Goal: Task Accomplishment & Management: Use online tool/utility

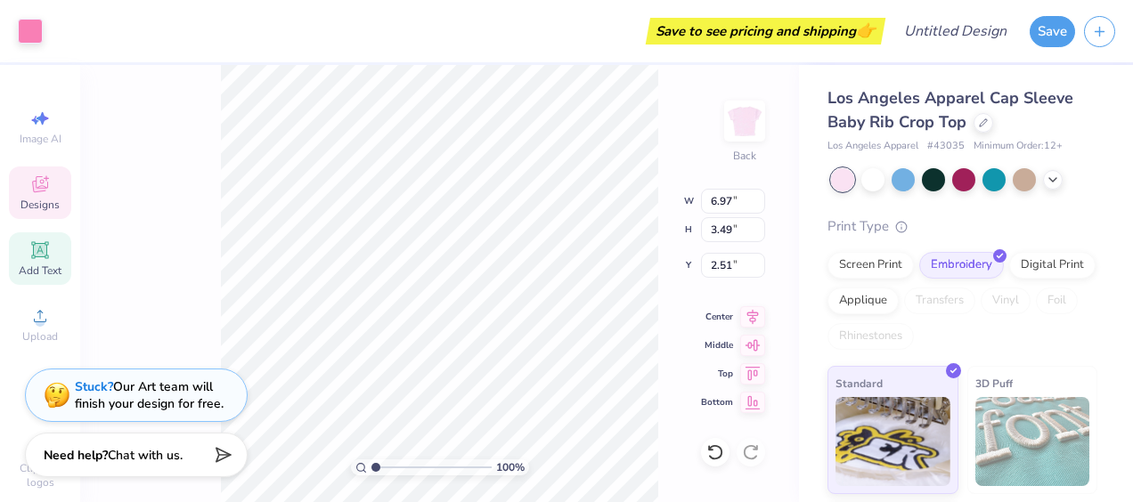
click at [42, 246] on icon at bounding box center [39, 250] width 21 height 21
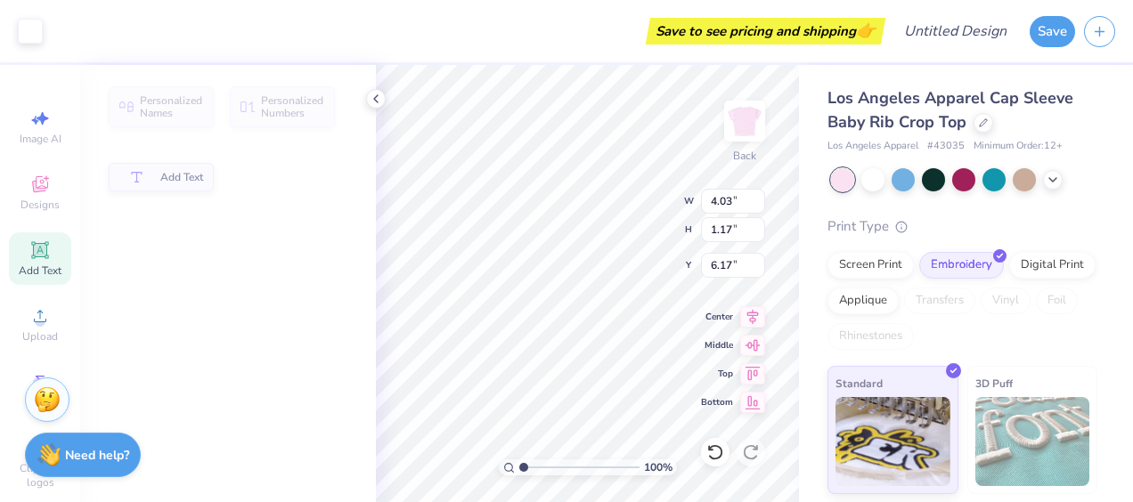
type input "4.03"
type input "1.17"
type input "6.17"
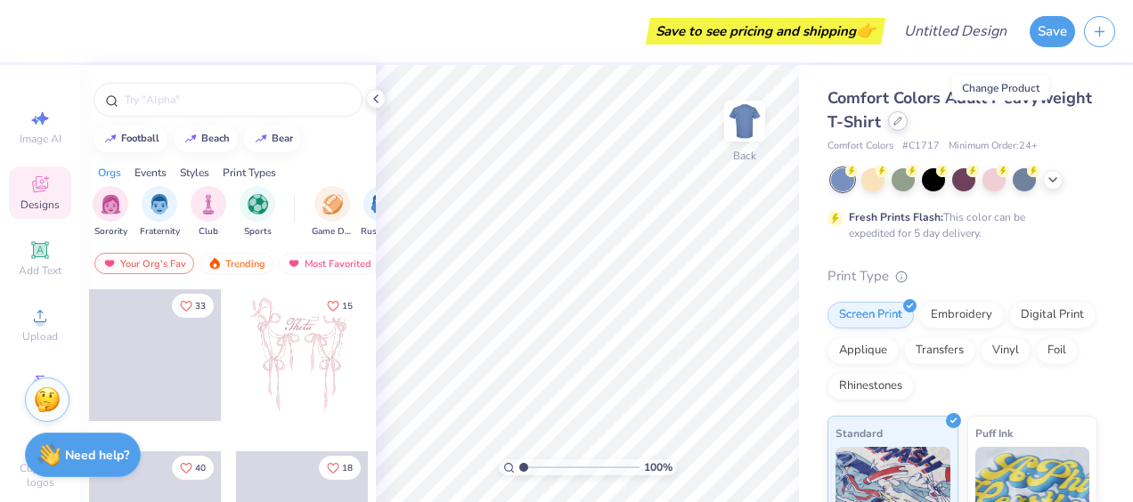
click at [901, 121] on icon at bounding box center [897, 121] width 7 height 7
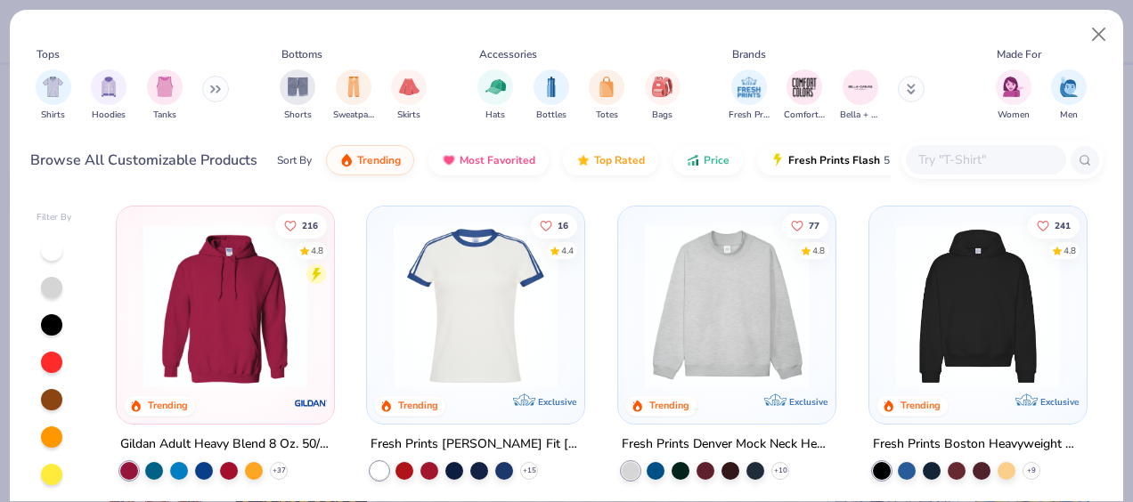
click at [1019, 325] on img at bounding box center [978, 306] width 182 height 164
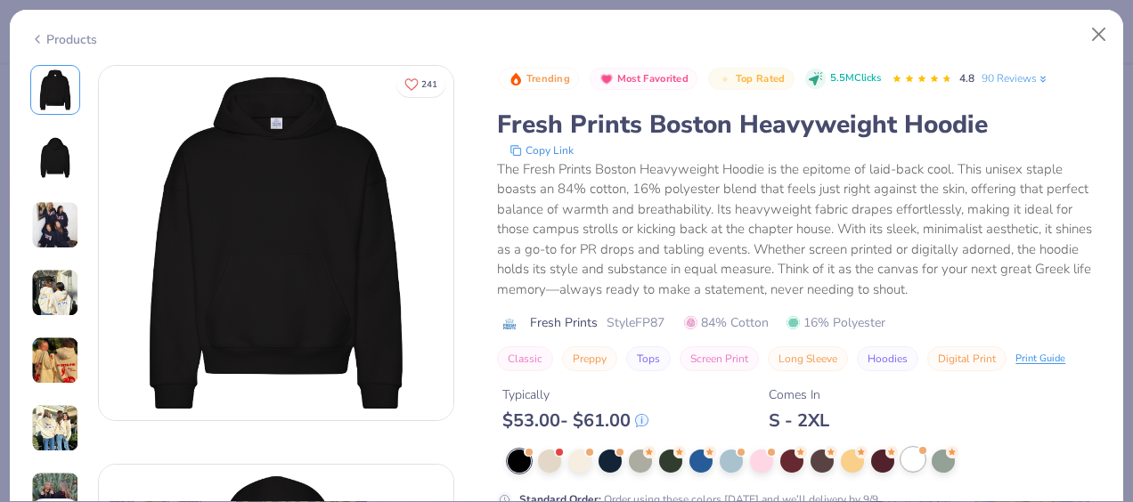
click at [913, 459] on div at bounding box center [912, 459] width 23 height 23
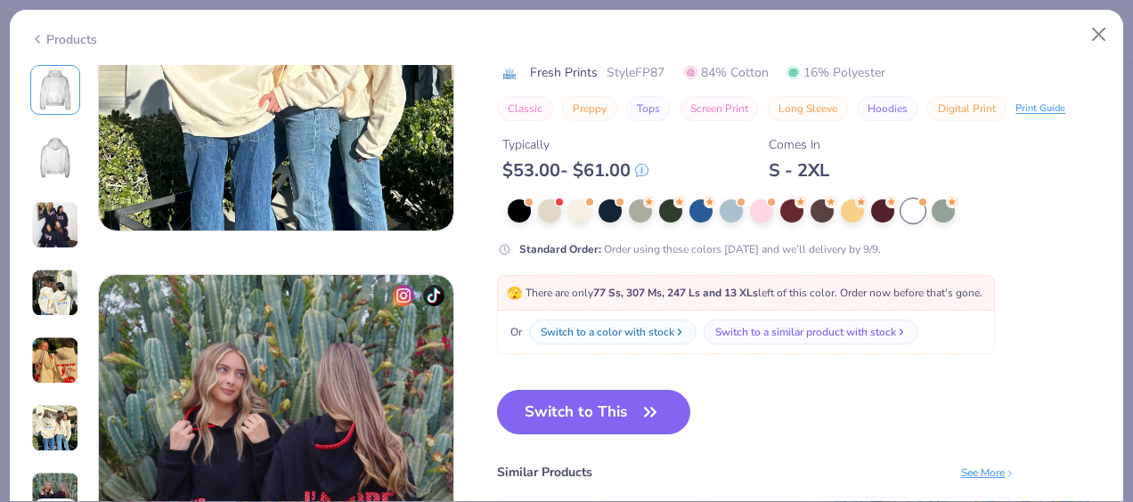
scroll to position [2183, 0]
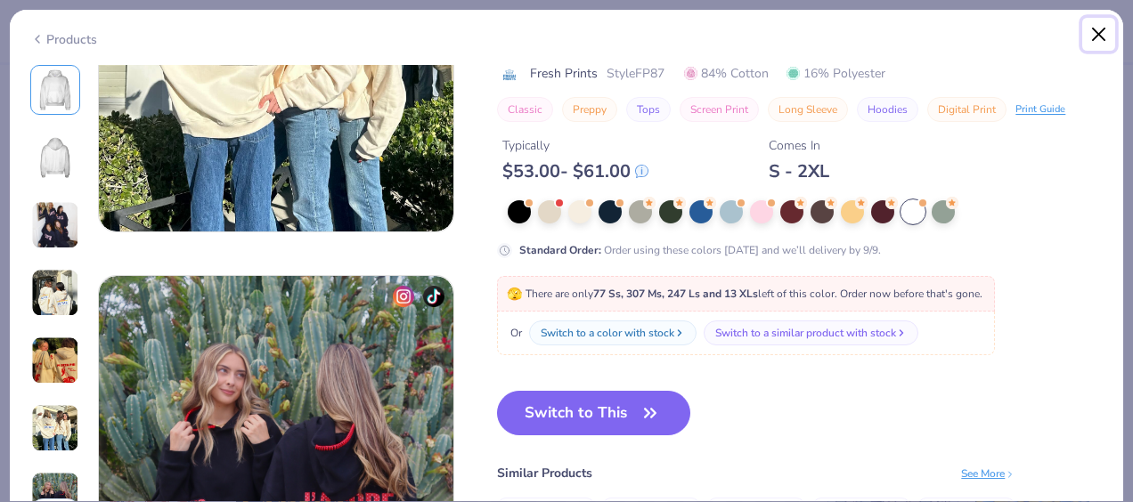
click at [1102, 32] on button "Close" at bounding box center [1099, 35] width 34 height 34
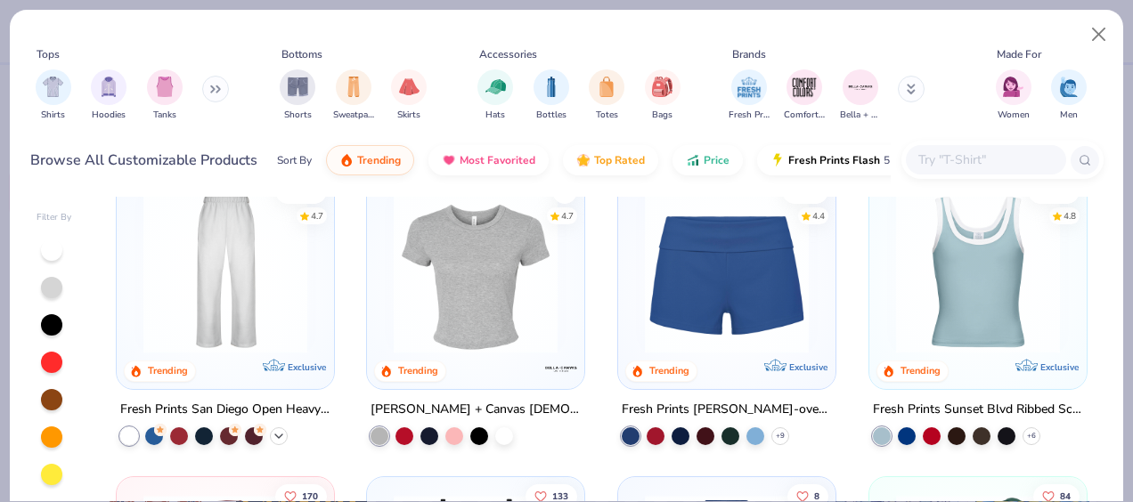
scroll to position [848, 0]
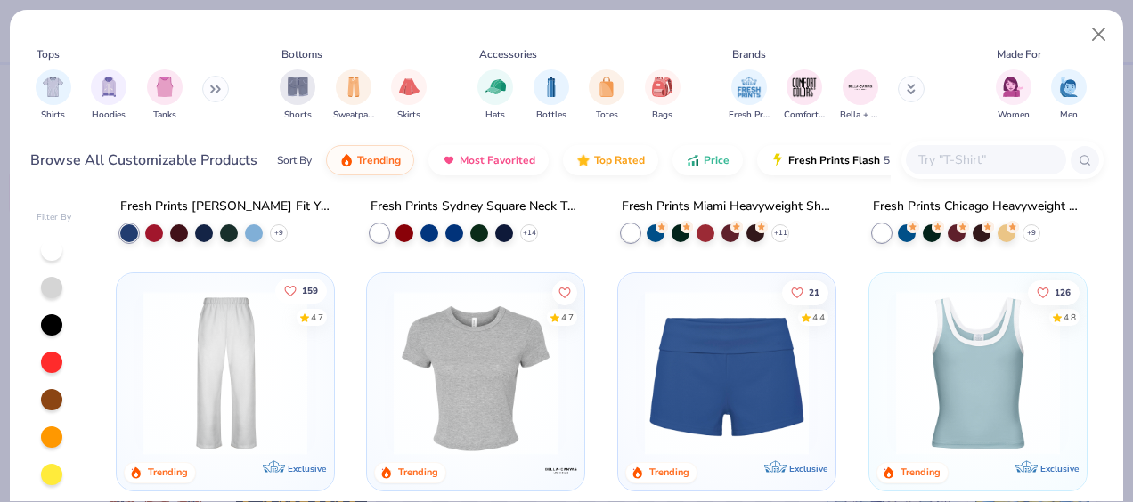
click at [284, 285] on icon "Like" at bounding box center [290, 291] width 12 height 12
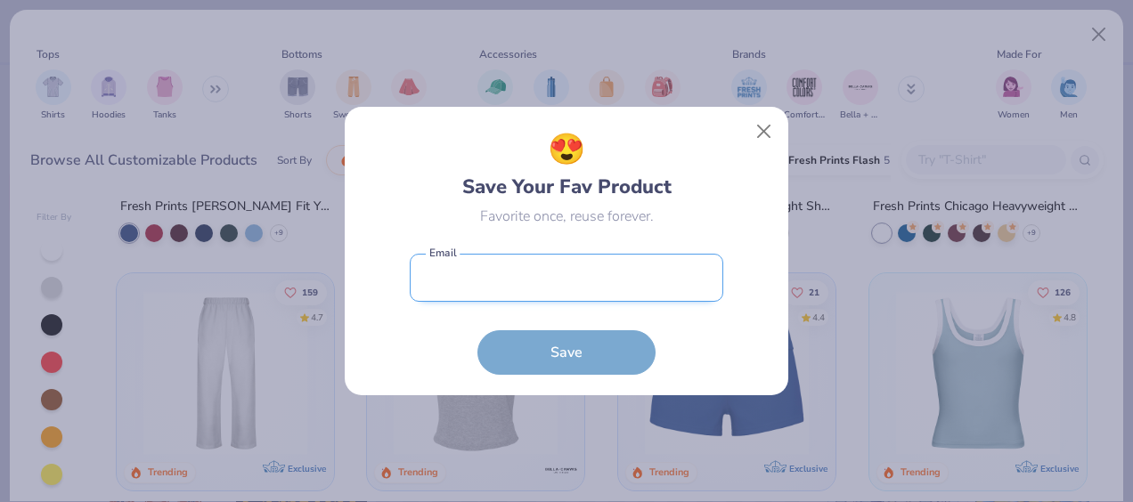
click at [578, 280] on input "email" at bounding box center [566, 278] width 313 height 49
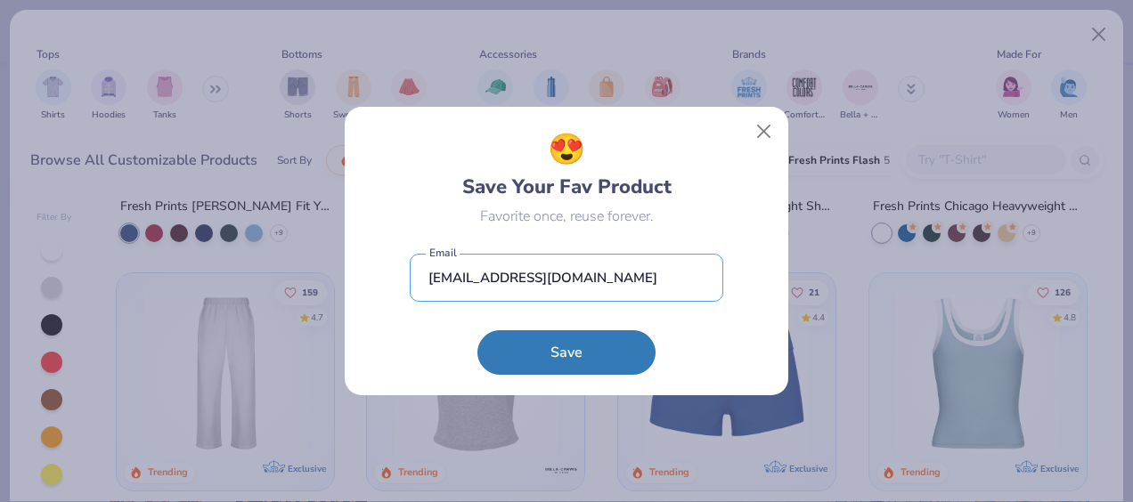
type input "rittere@susqu.edu"
click at [561, 376] on div "😍 Save Your Fav Product Favorite once, reuse forever. rittere@susqu.edu Email S…" at bounding box center [566, 251] width 443 height 288
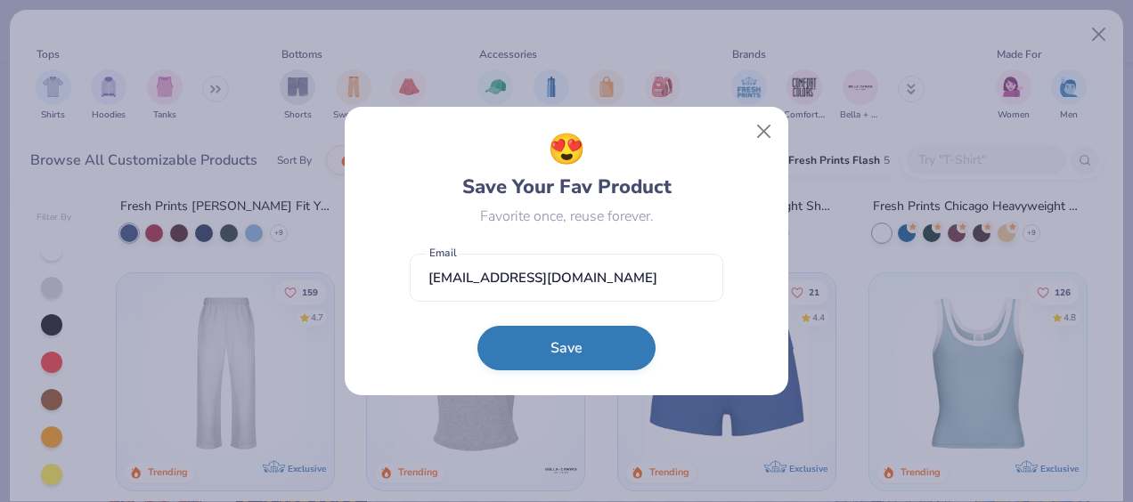
click at [557, 364] on button "Save" at bounding box center [566, 348] width 178 height 45
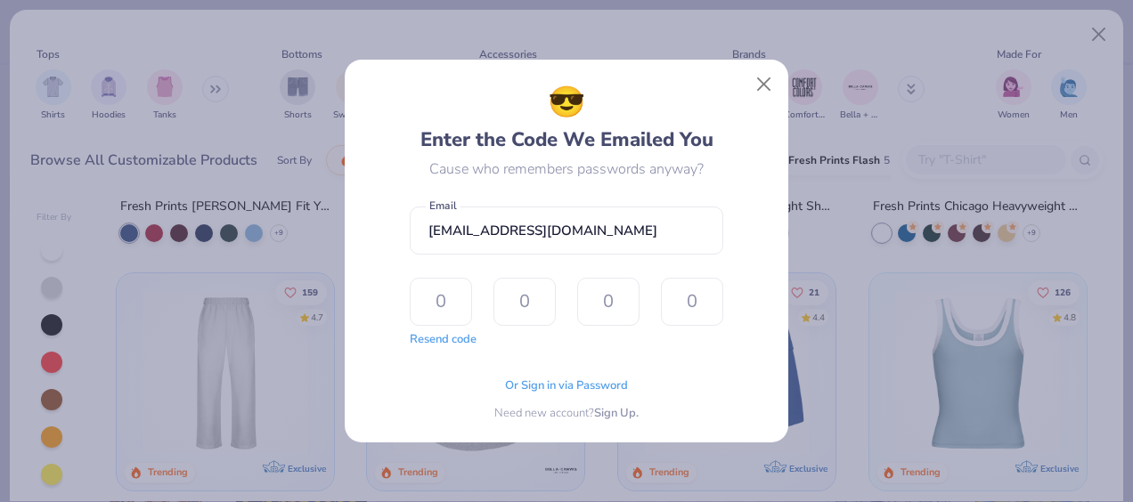
type input "2"
type input "8"
type input "6"
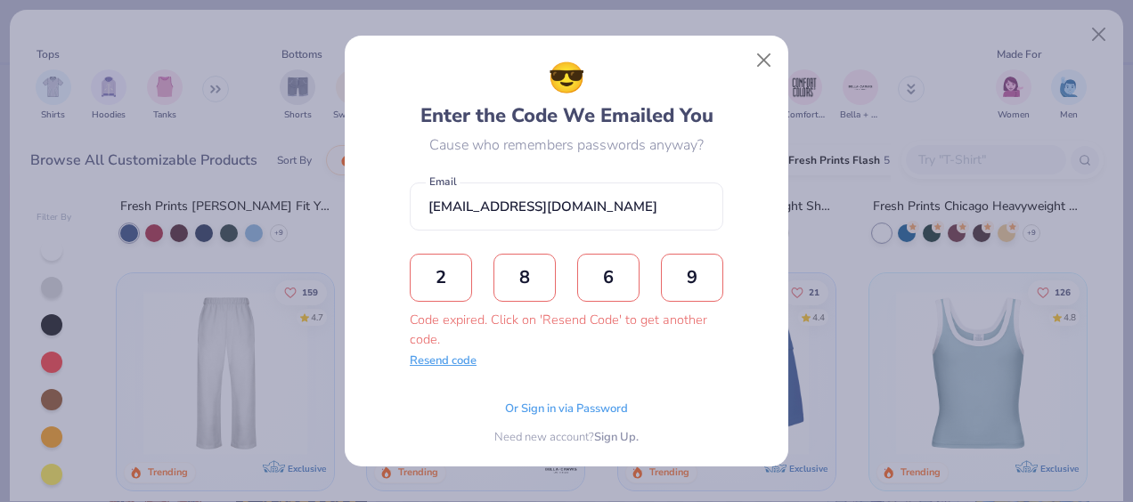
type input "9"
click at [447, 361] on button "Resend code" at bounding box center [443, 362] width 67 height 18
click at [760, 55] on button "Close" at bounding box center [764, 61] width 34 height 34
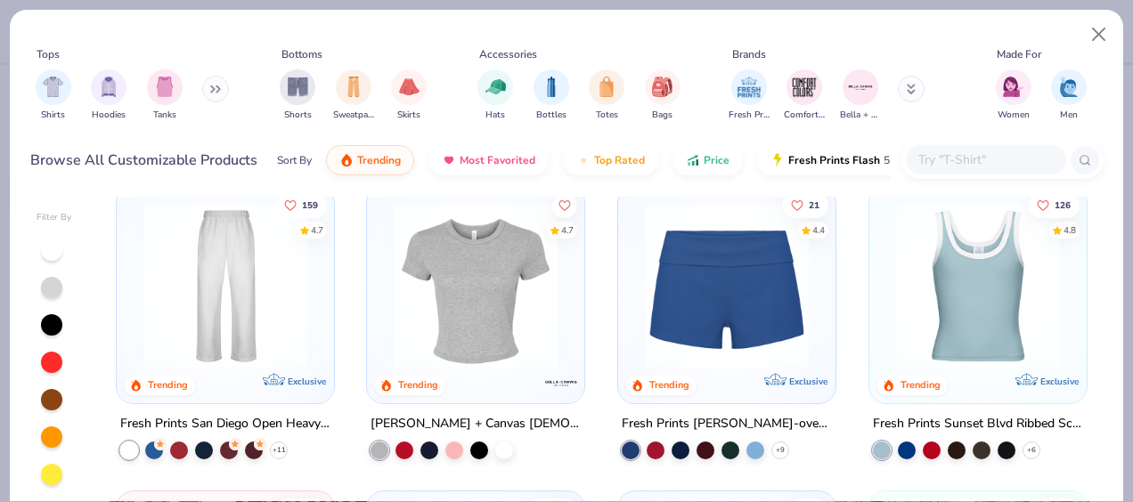
scroll to position [934, 0]
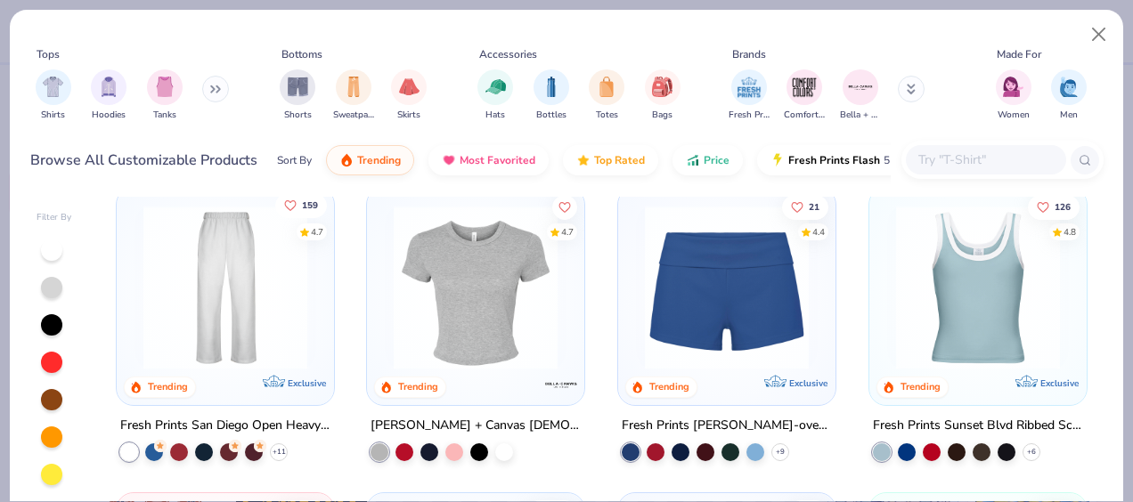
click at [285, 203] on icon "Like" at bounding box center [290, 205] width 12 height 12
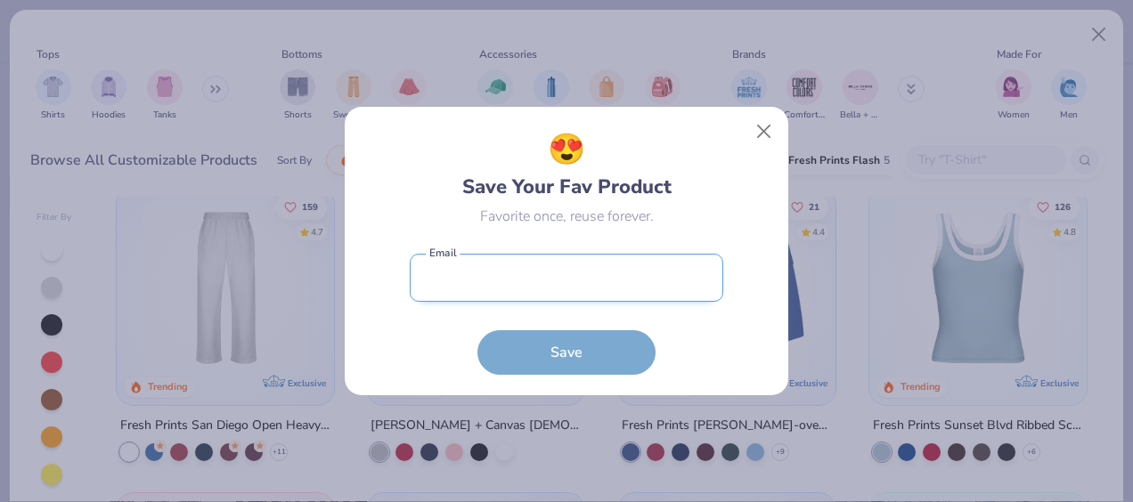
click at [513, 297] on input "email" at bounding box center [566, 278] width 313 height 49
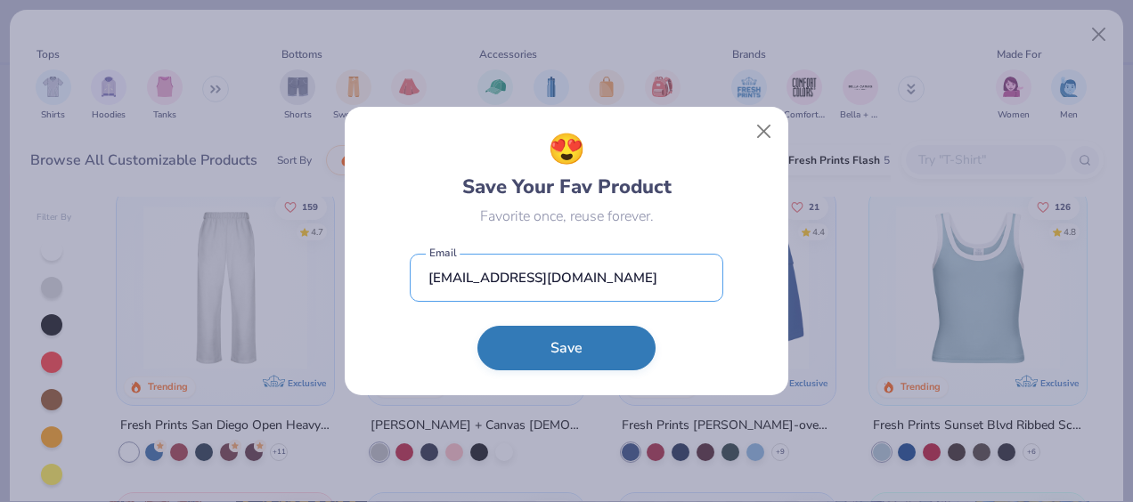
type input "rittere@susqu.edu"
click at [549, 370] on button "Save" at bounding box center [566, 348] width 178 height 45
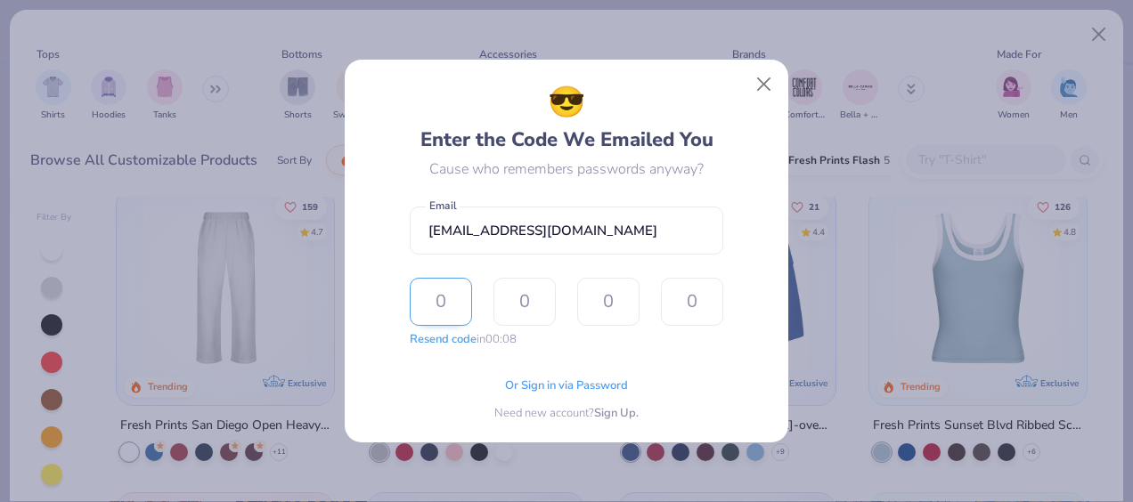
click at [455, 310] on input "text" at bounding box center [441, 302] width 62 height 48
type input "6"
type input "9"
type input "7"
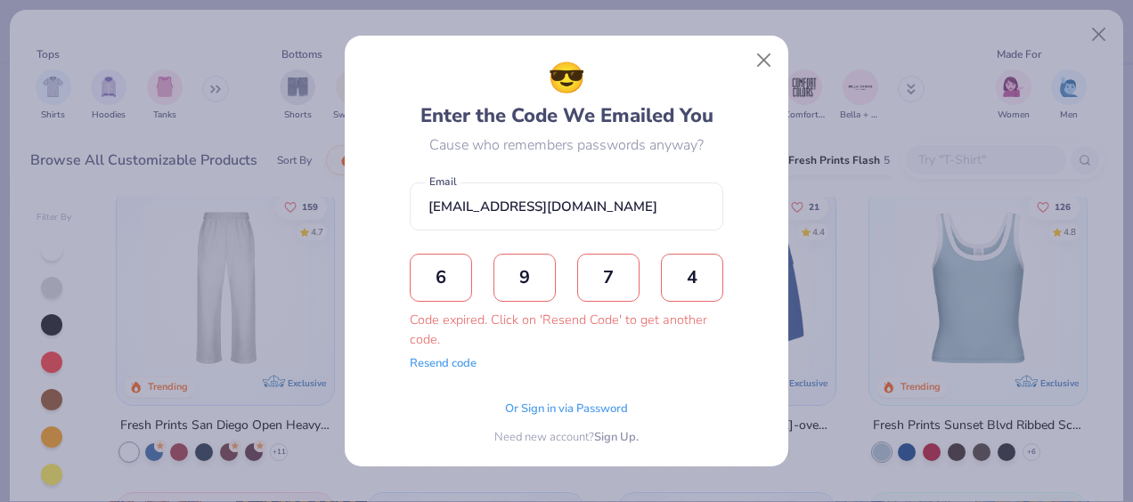
type input "4"
click at [767, 66] on button "Close" at bounding box center [764, 61] width 34 height 34
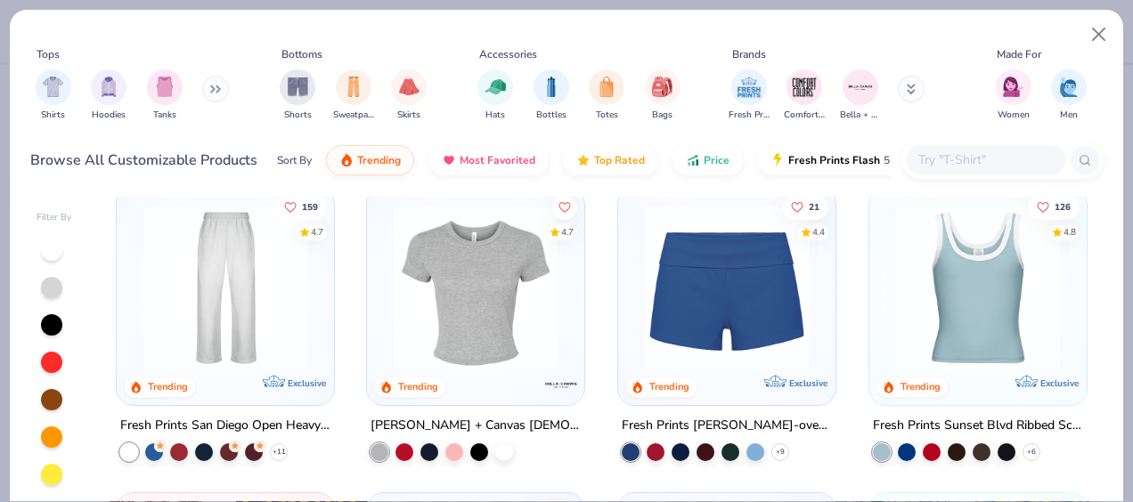
scroll to position [931, 0]
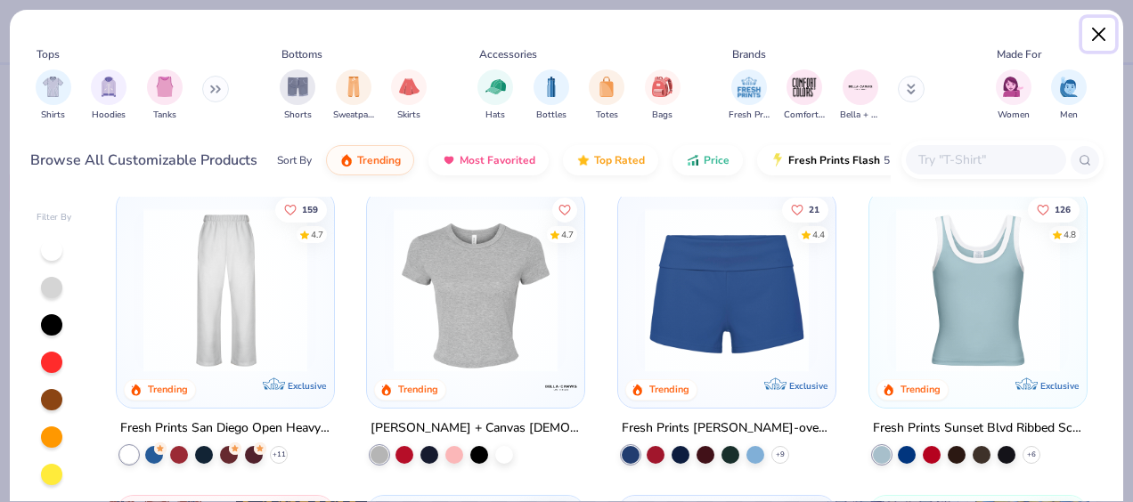
drag, startPoint x: 1100, startPoint y: 32, endPoint x: 505, endPoint y: 397, distance: 698.6
click at [505, 397] on div "Tops Shirts Hoodies Tanks Bottoms Shorts Sweatpants Skirts Accessories Hats Bot…" at bounding box center [566, 255] width 1115 height 493
click at [1098, 36] on button "Close" at bounding box center [1099, 35] width 34 height 34
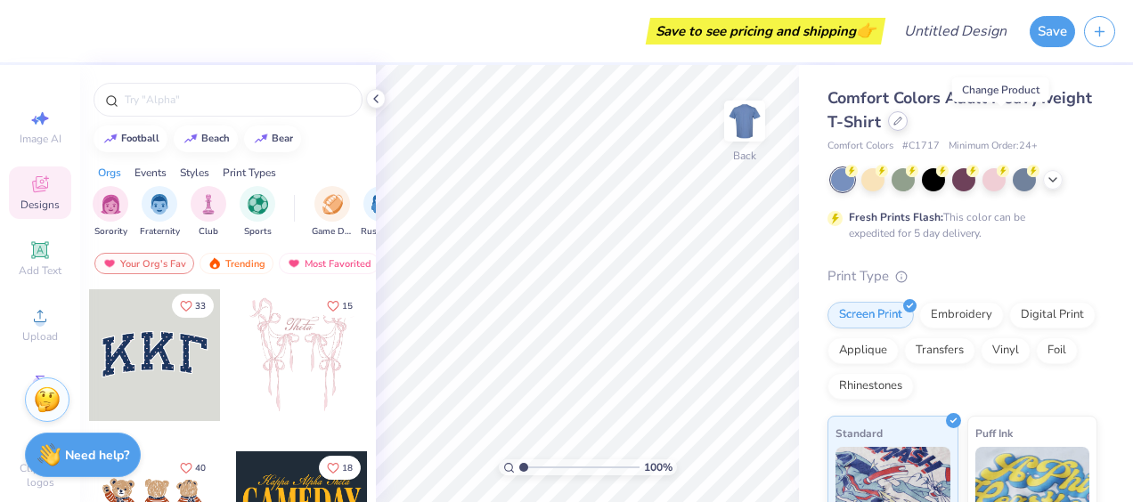
click at [902, 124] on icon at bounding box center [897, 121] width 9 height 9
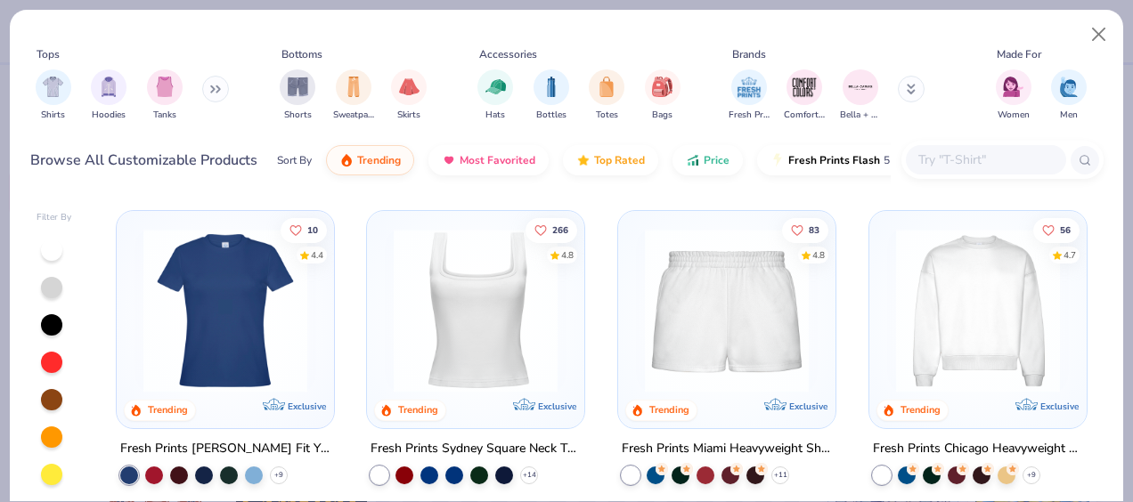
scroll to position [609, 0]
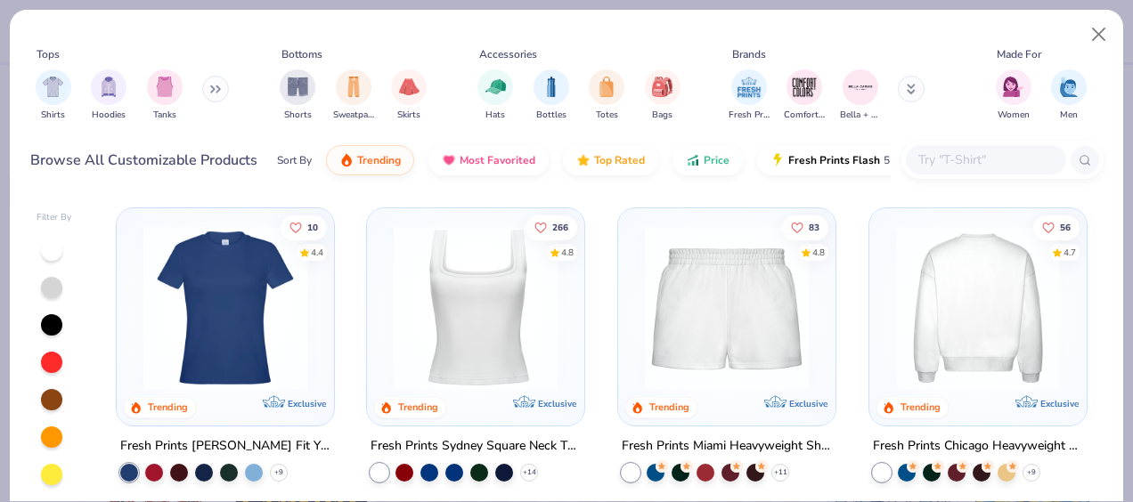
click at [1011, 315] on div at bounding box center [977, 307] width 544 height 164
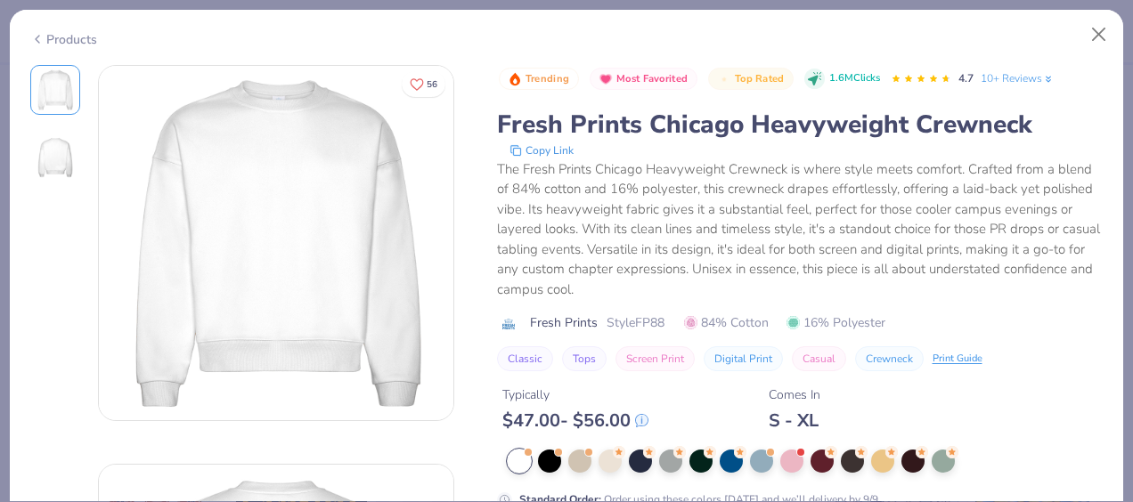
scroll to position [283, 0]
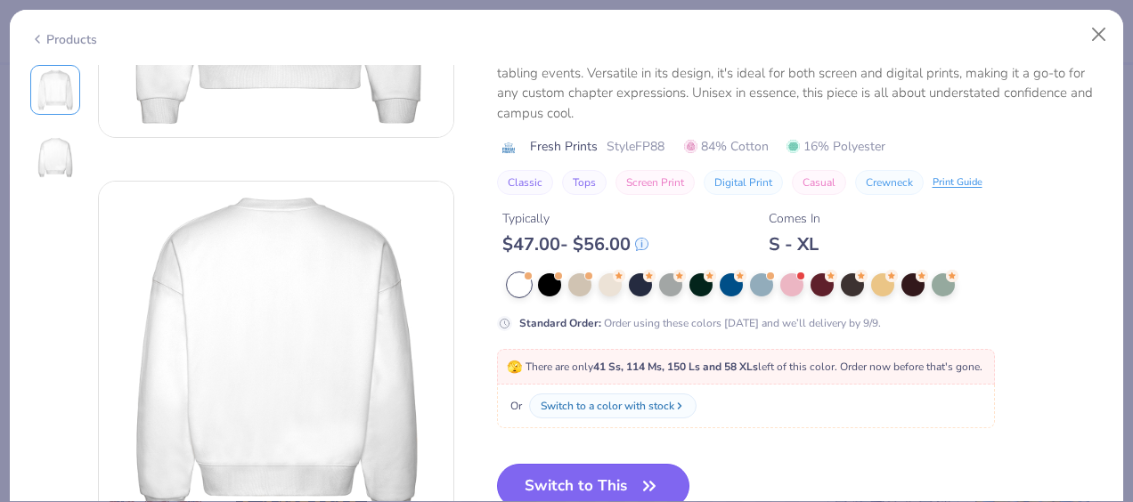
click at [598, 475] on button "Switch to This" at bounding box center [593, 486] width 193 height 45
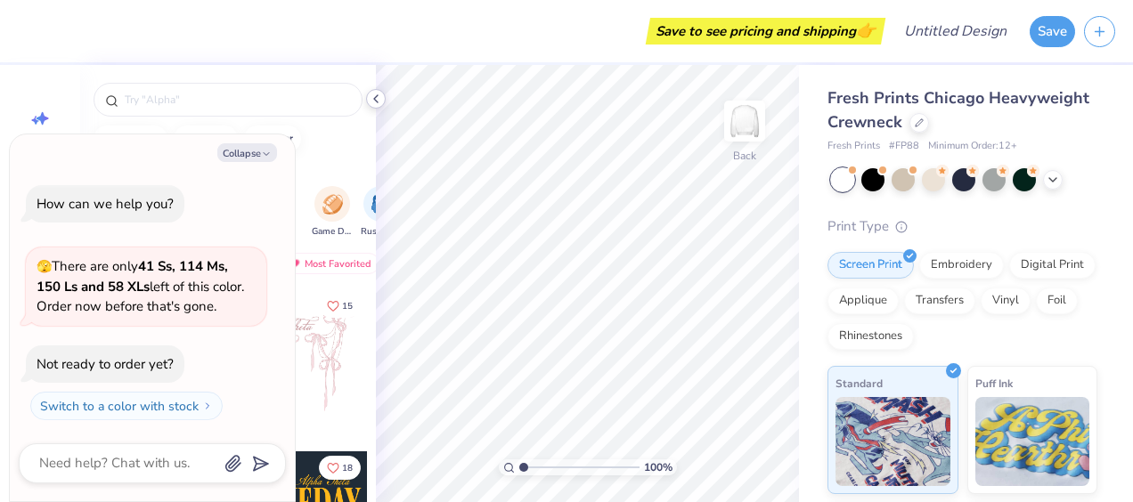
click at [375, 98] on polyline at bounding box center [376, 98] width 4 height 7
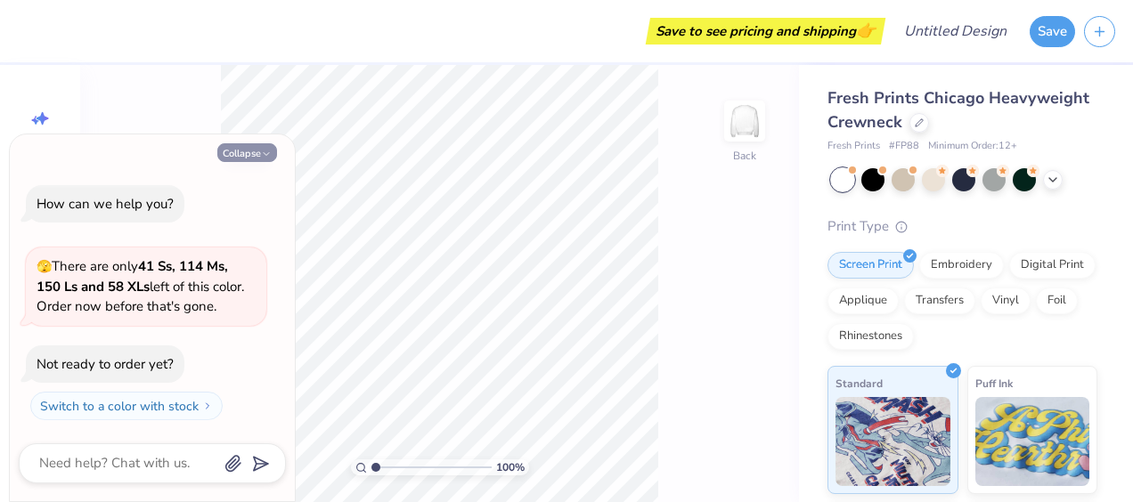
click at [248, 154] on button "Collapse" at bounding box center [247, 152] width 60 height 19
type textarea "x"
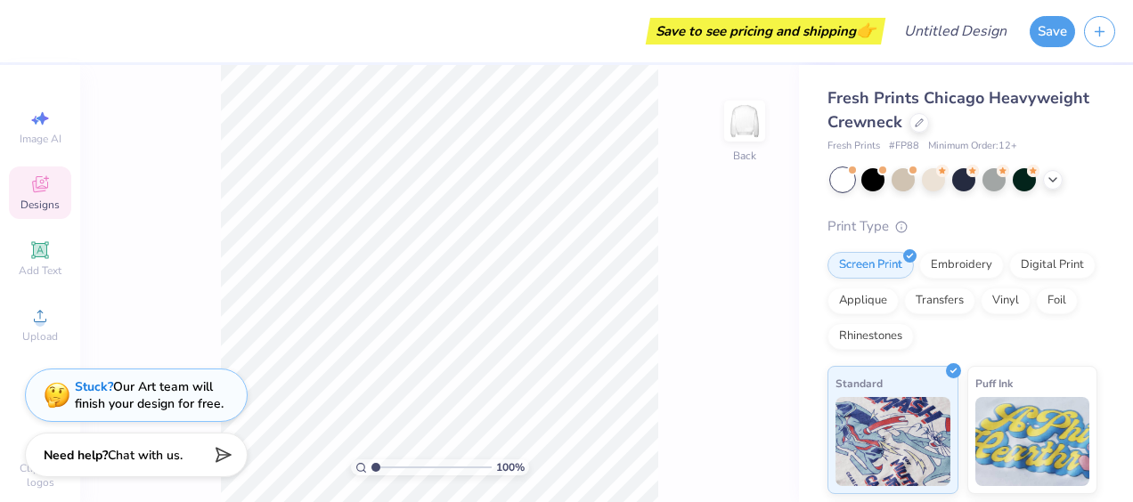
click at [36, 188] on icon at bounding box center [40, 184] width 16 height 16
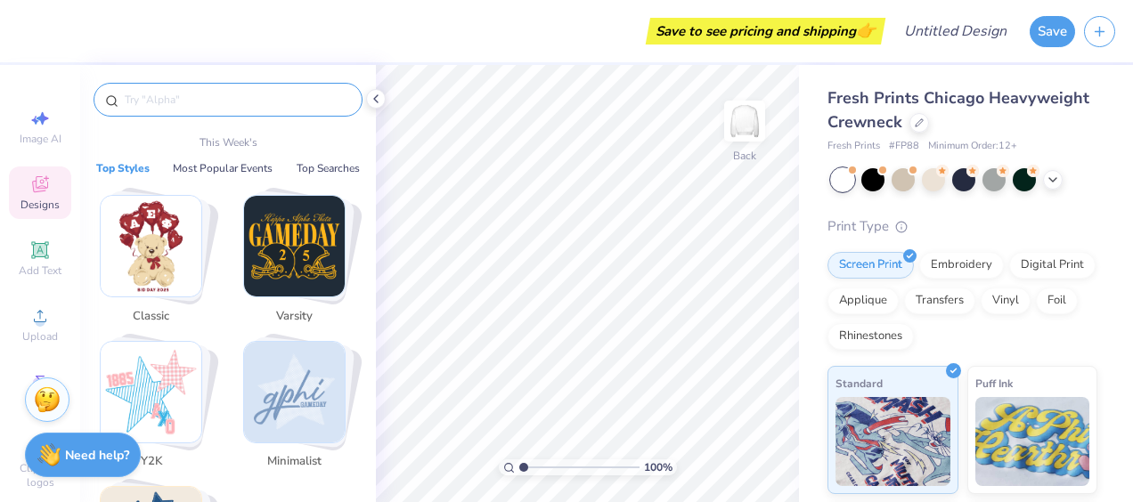
click at [178, 101] on input "text" at bounding box center [237, 100] width 228 height 18
click at [155, 404] on img "Stack Card Button Y2K" at bounding box center [151, 392] width 101 height 101
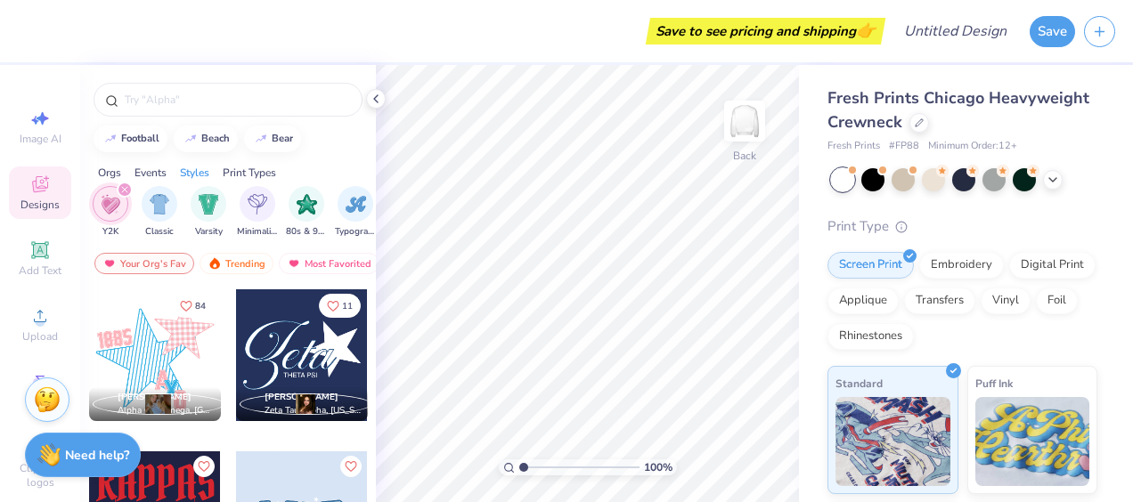
click at [123, 188] on icon "filter for Y2K" at bounding box center [124, 189] width 5 height 5
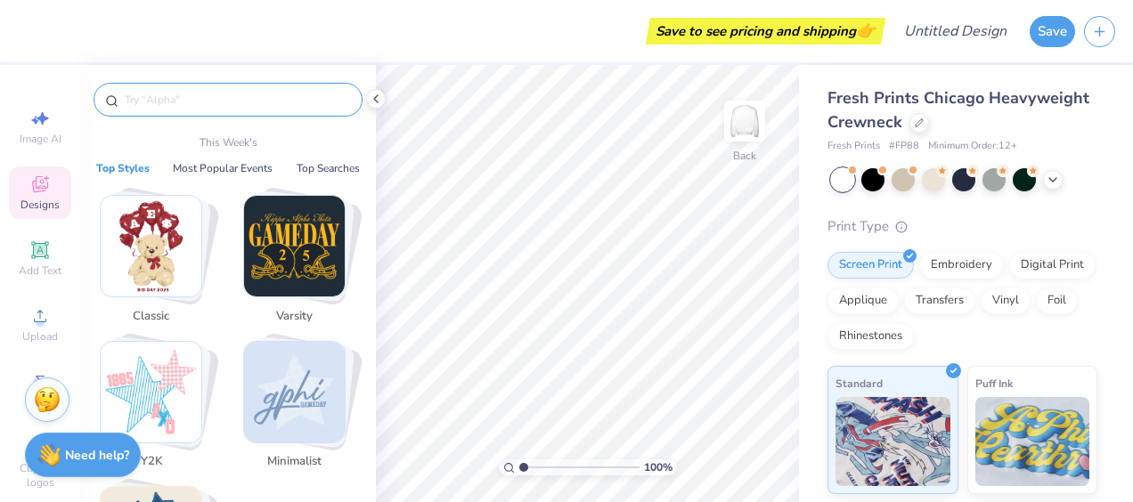
click at [144, 94] on input "text" at bounding box center [237, 100] width 228 height 18
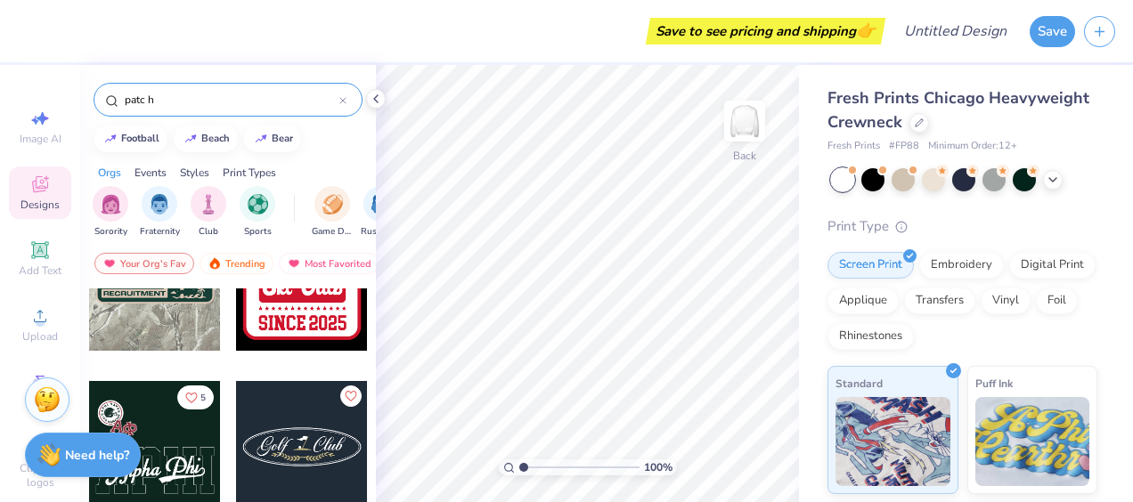
scroll to position [2755, 0]
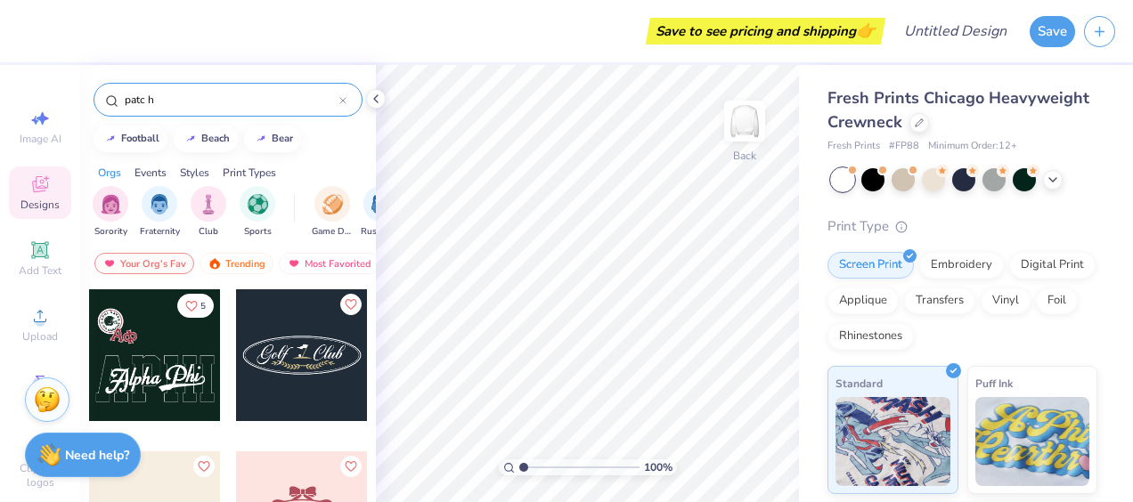
type input "patc h"
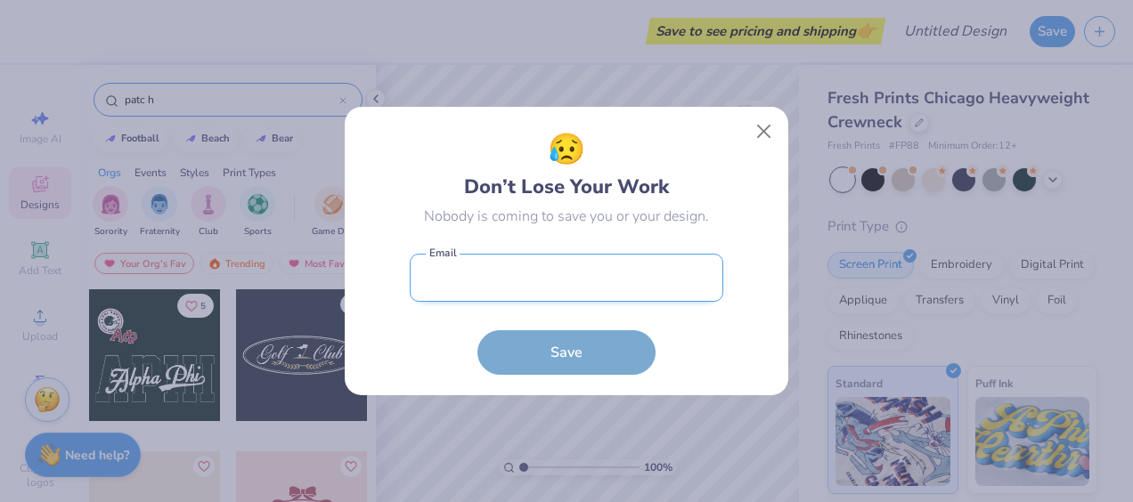
click at [470, 276] on input "email" at bounding box center [566, 278] width 313 height 49
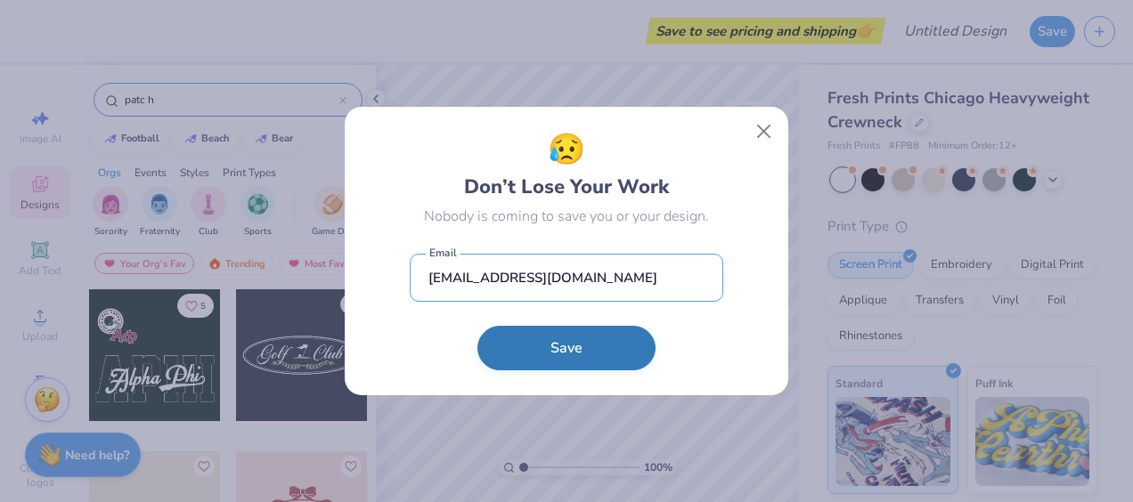
type input "rittere@susqu.edu"
click at [573, 353] on button "Save" at bounding box center [566, 348] width 178 height 45
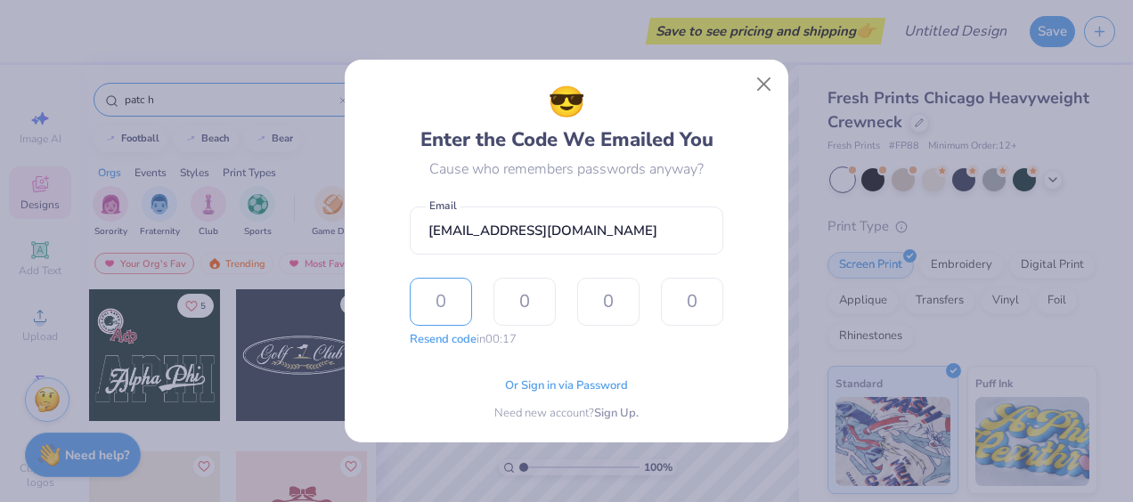
type input "7"
type input "9"
type input "0"
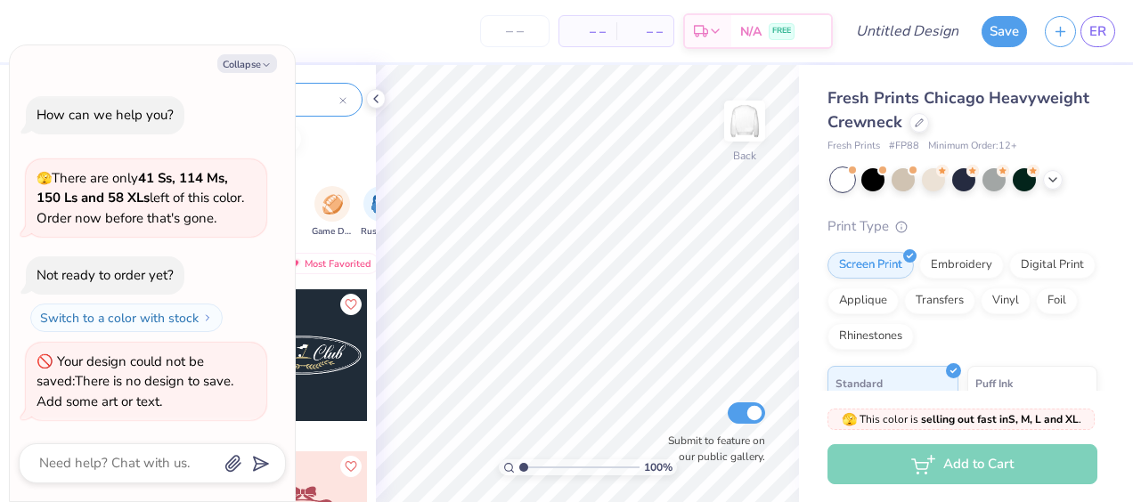
type textarea "x"
click at [923, 28] on input "Design Title" at bounding box center [928, 31] width 87 height 36
type input "f"
type textarea "x"
type input "fa"
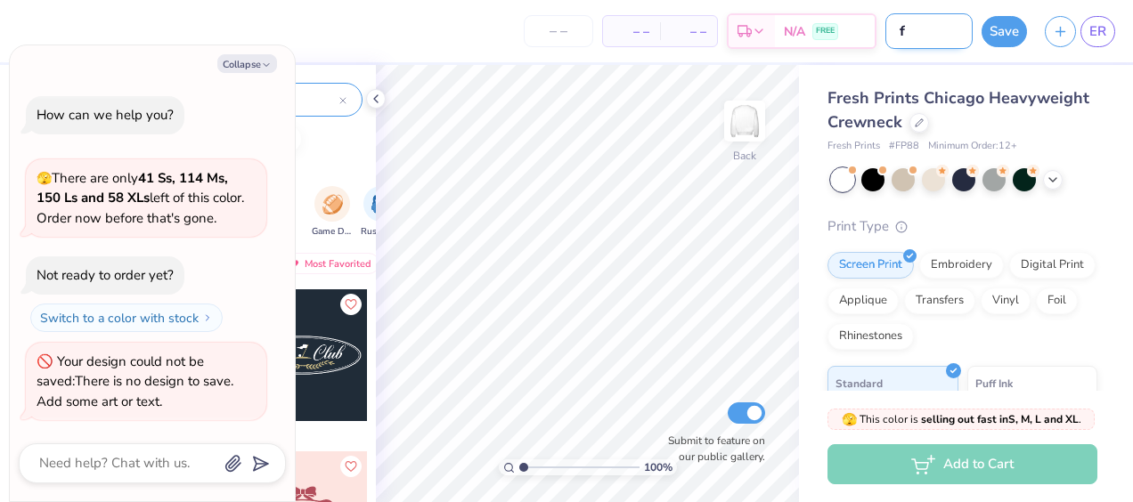
type textarea "x"
type input "fal"
type textarea "x"
type input "fall"
type textarea "x"
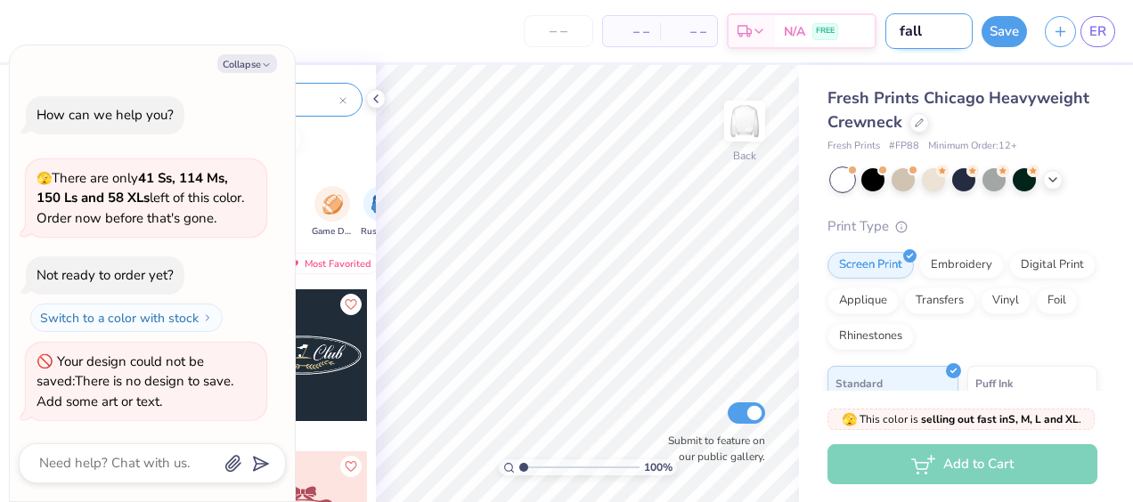
type input "fall"
type textarea "x"
type input "fall m"
type textarea "x"
type input "fall me"
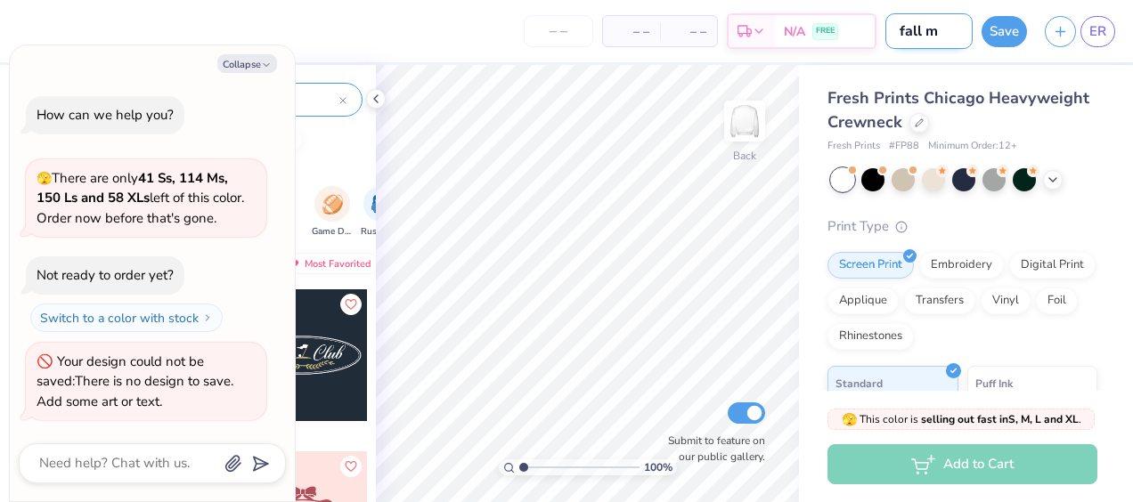
type textarea "x"
type input "fall mer"
type textarea "x"
type input "fall merc"
type textarea "x"
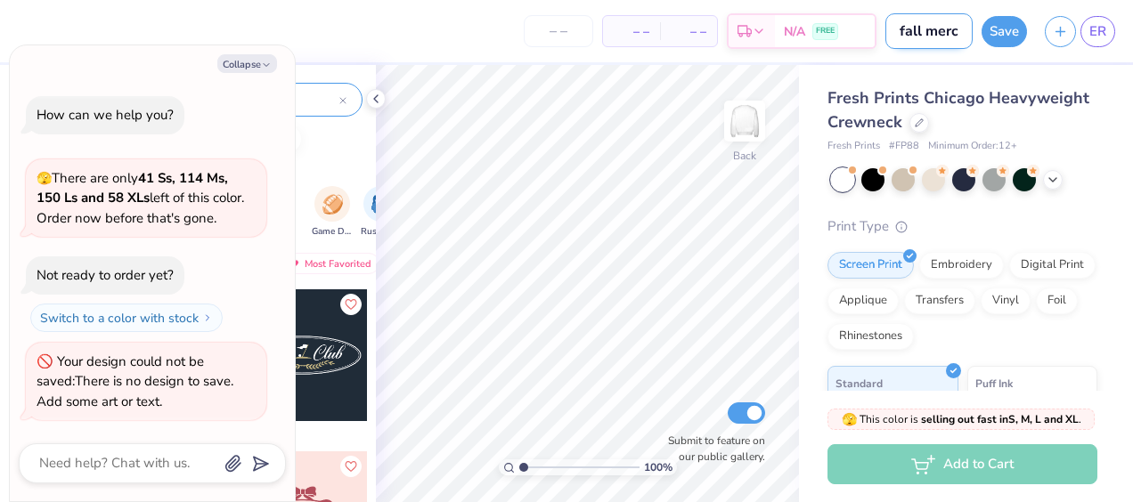
type input "fall merch"
type textarea "x"
type input "fall merch"
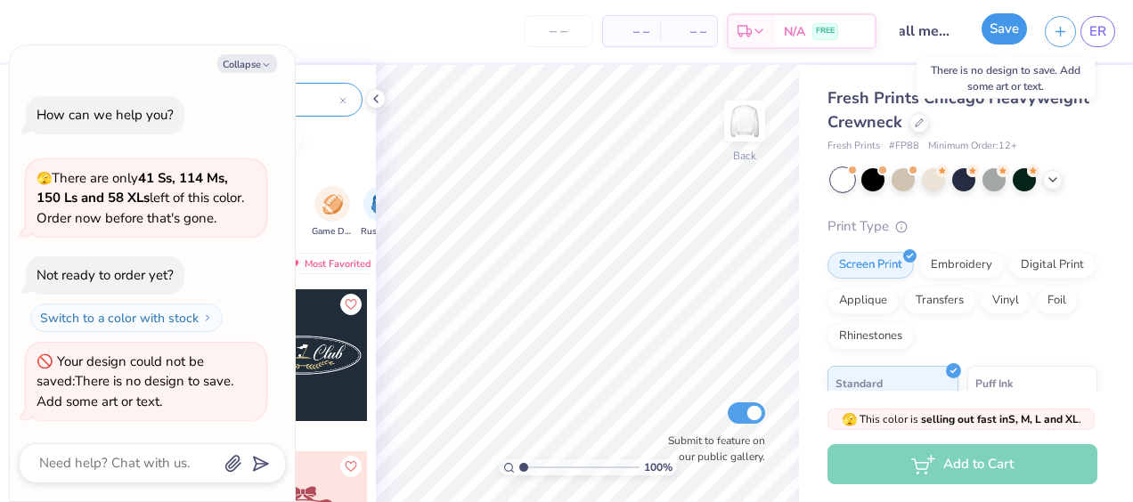
scroll to position [0, 0]
click at [1008, 25] on button "Save" at bounding box center [1003, 28] width 45 height 31
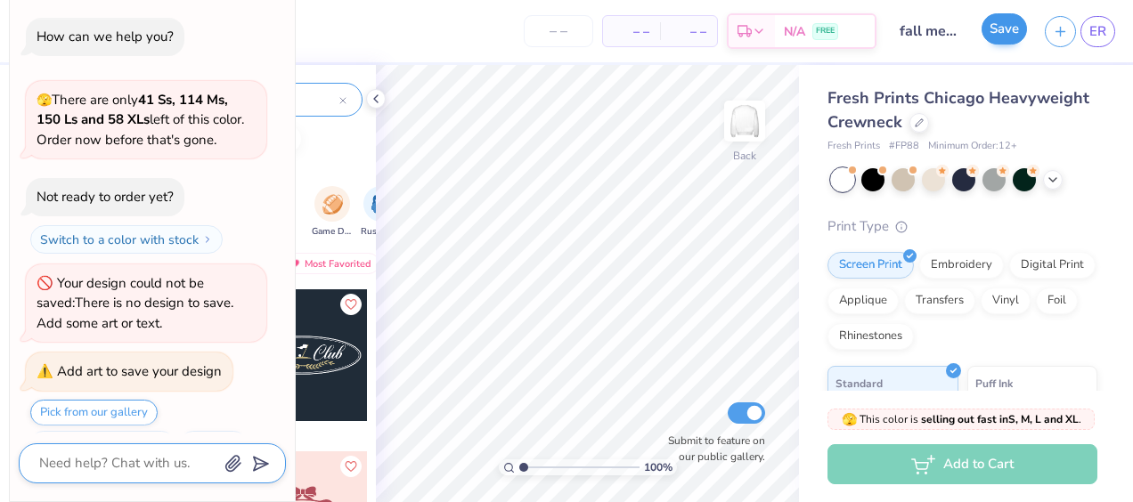
scroll to position [34, 0]
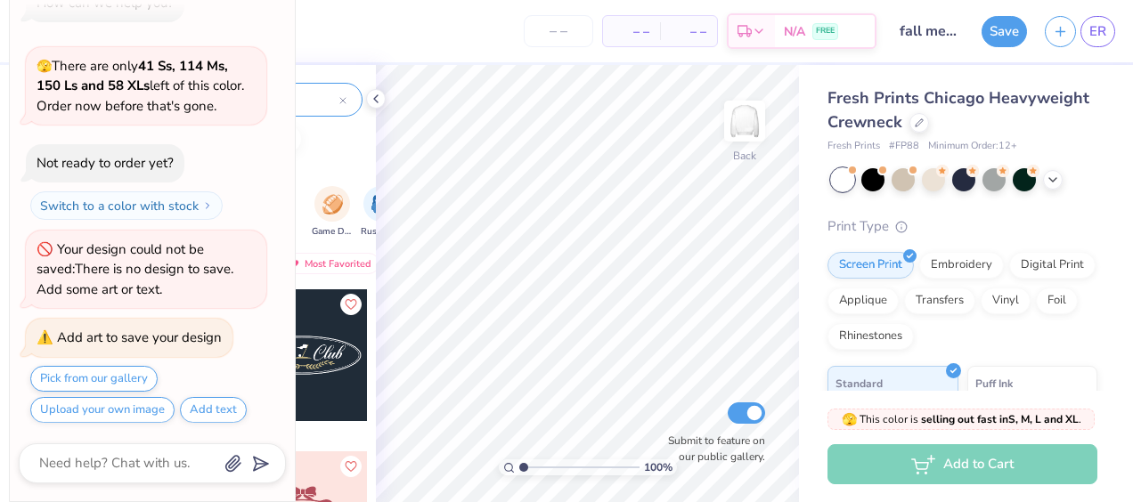
type textarea "x"
click at [296, 64] on div "– – Per Item – – Total Est. Delivery N/A FREE Design Title fall merch Save ER I…" at bounding box center [566, 251] width 1133 height 502
click at [343, 101] on icon at bounding box center [342, 100] width 7 height 7
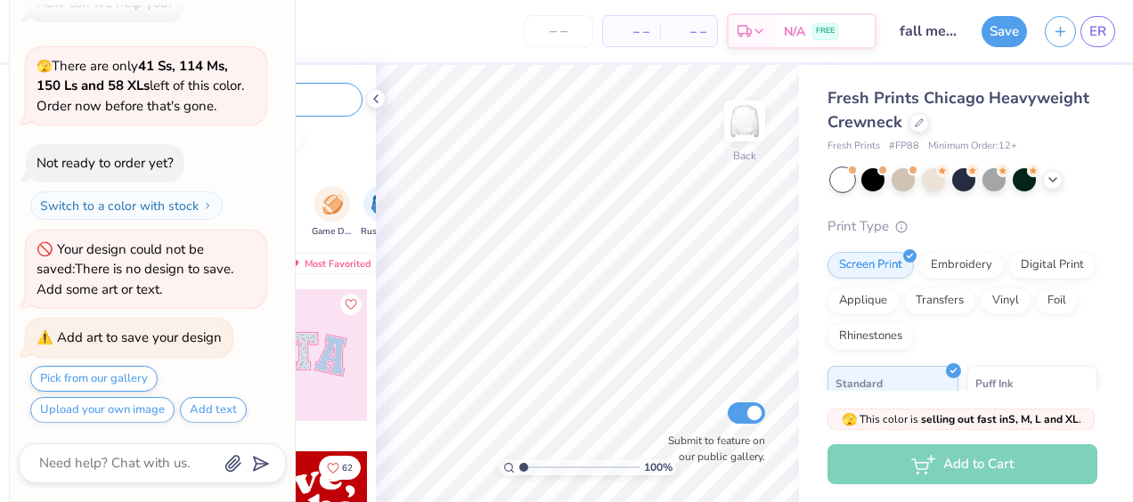
click at [337, 129] on div "football beach bear" at bounding box center [228, 139] width 296 height 27
click at [373, 96] on icon at bounding box center [376, 99] width 14 height 14
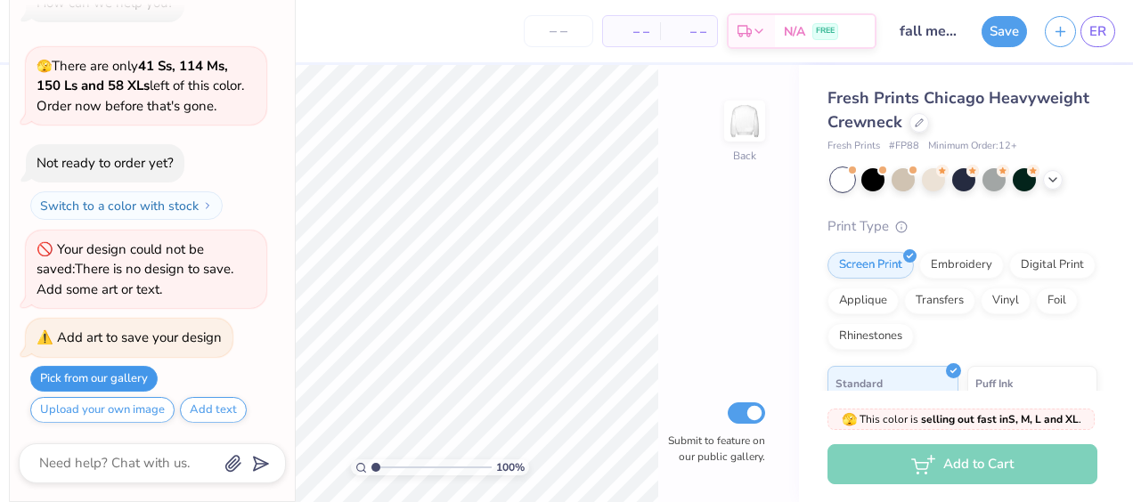
click at [101, 377] on button "Pick from our gallery" at bounding box center [93, 379] width 127 height 26
type textarea "x"
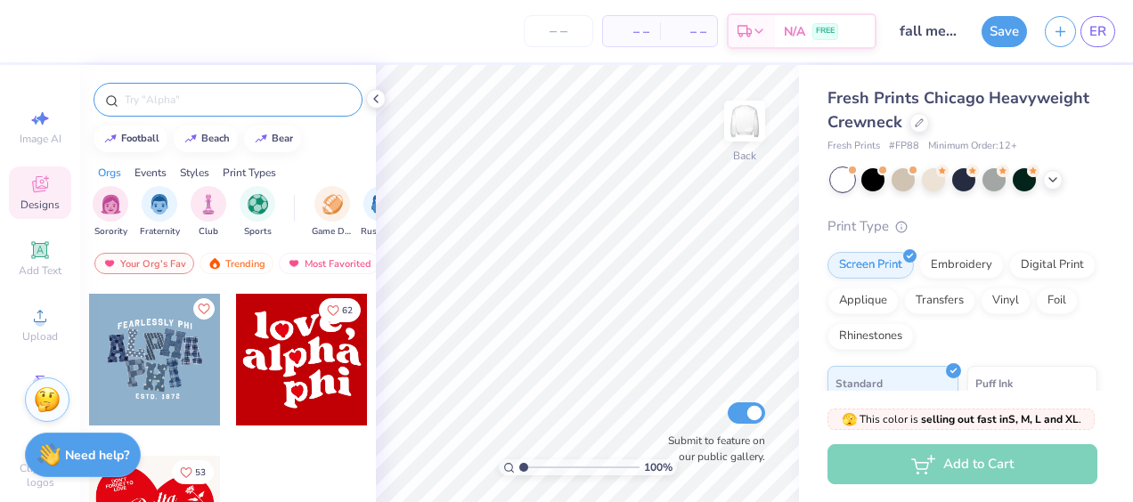
scroll to position [206, 0]
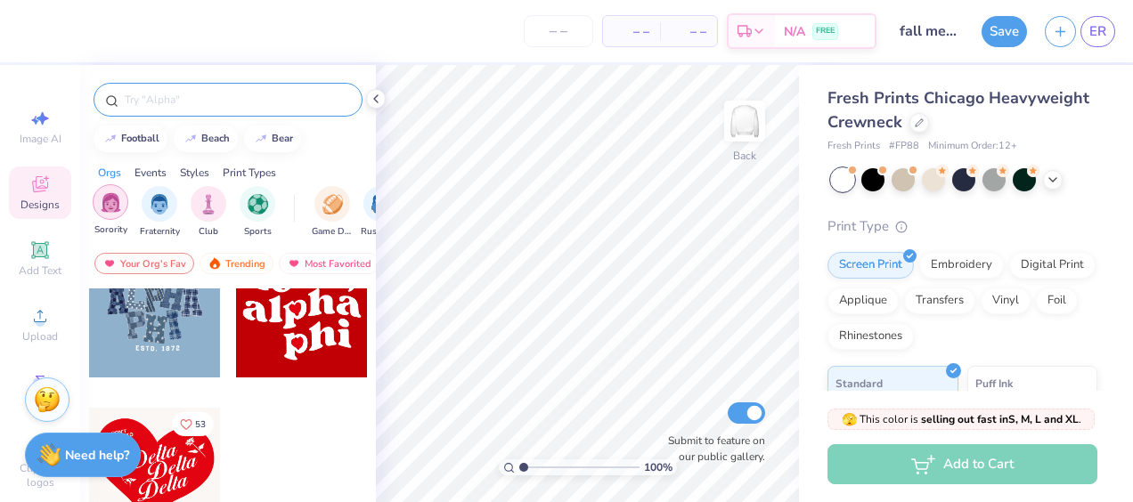
click at [113, 200] on img "filter for Sorority" at bounding box center [111, 202] width 20 height 20
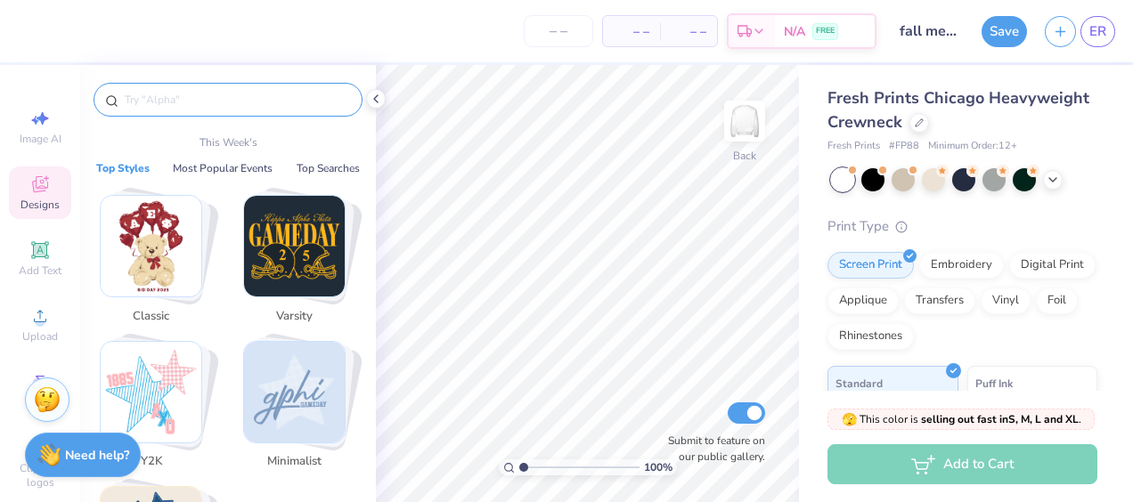
click at [168, 103] on input "text" at bounding box center [237, 100] width 228 height 18
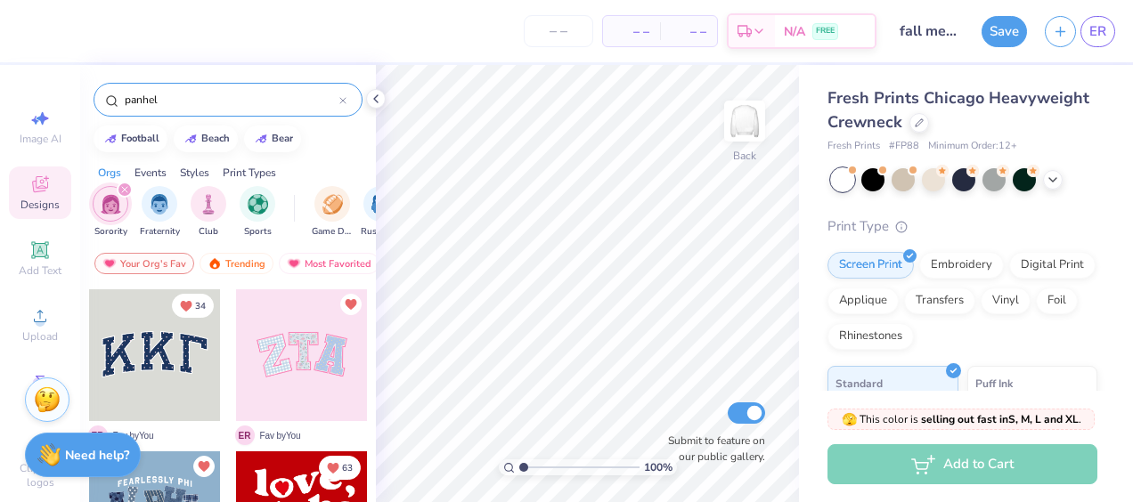
type input "panhel"
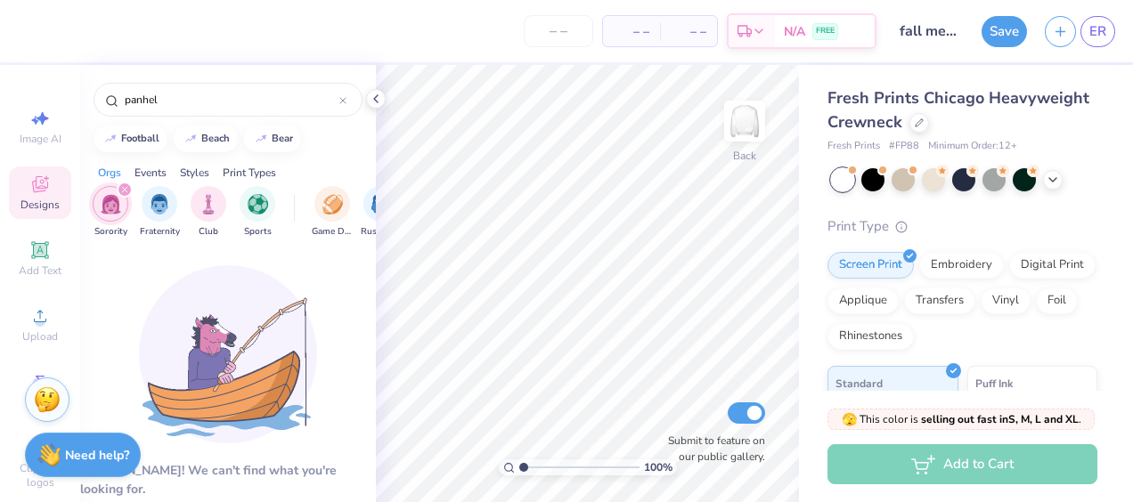
click at [122, 187] on icon "filter for Sorority" at bounding box center [124, 189] width 5 height 5
click at [200, 98] on input "panhel" at bounding box center [231, 100] width 216 height 18
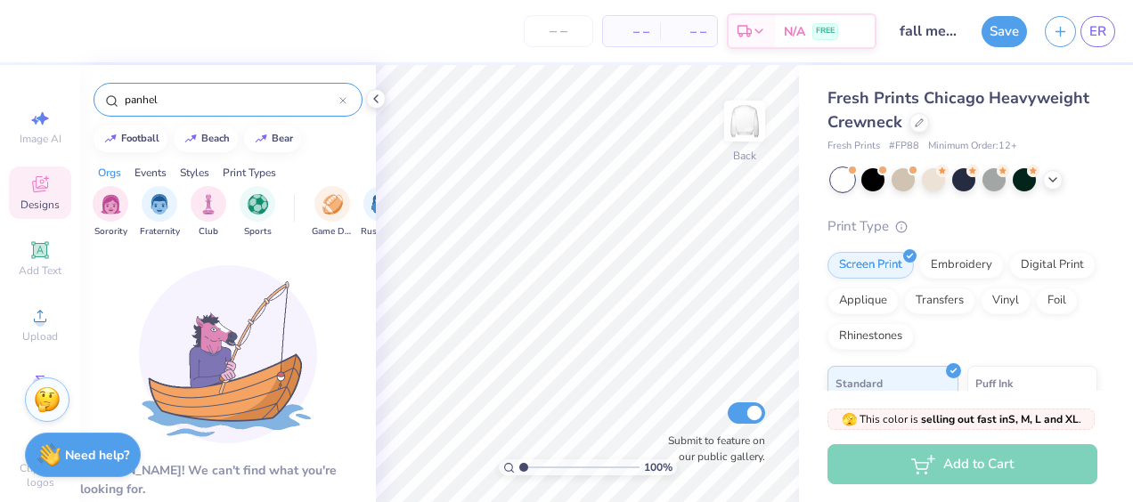
drag, startPoint x: 200, startPoint y: 98, endPoint x: 37, endPoint y: 97, distance: 163.8
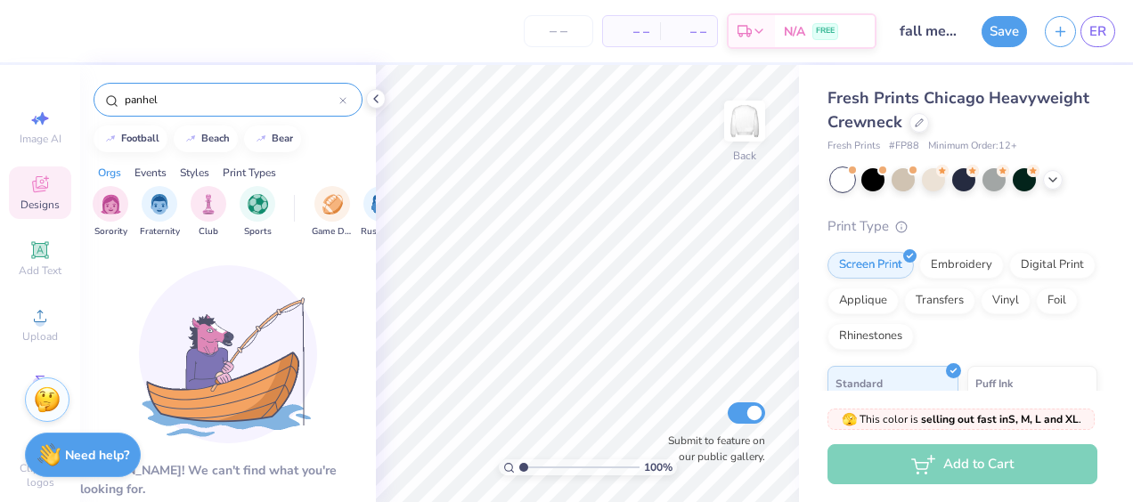
click at [37, 97] on div "– – Per Item – – Total Est. Delivery N/A FREE Design Title fall merch Save ER I…" at bounding box center [566, 251] width 1133 height 502
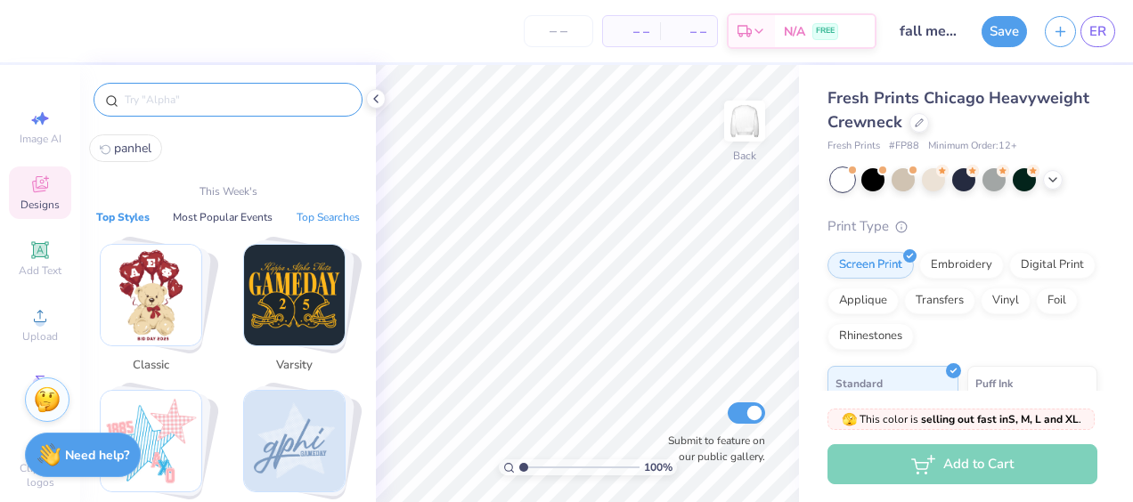
click at [320, 217] on button "Top Searches" at bounding box center [328, 217] width 74 height 18
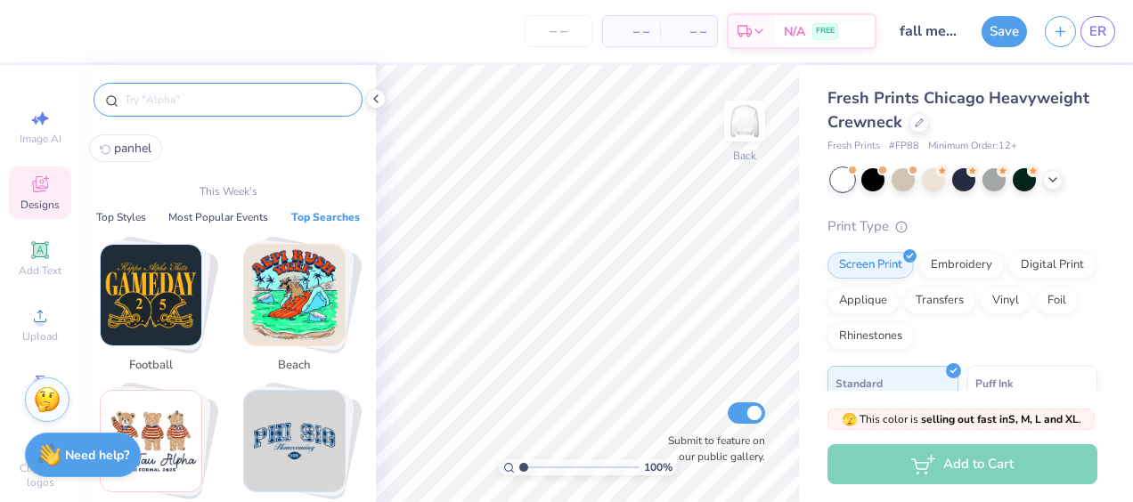
click at [297, 454] on img "Stack Card Button homecoming" at bounding box center [294, 441] width 101 height 101
type input "homecoming"
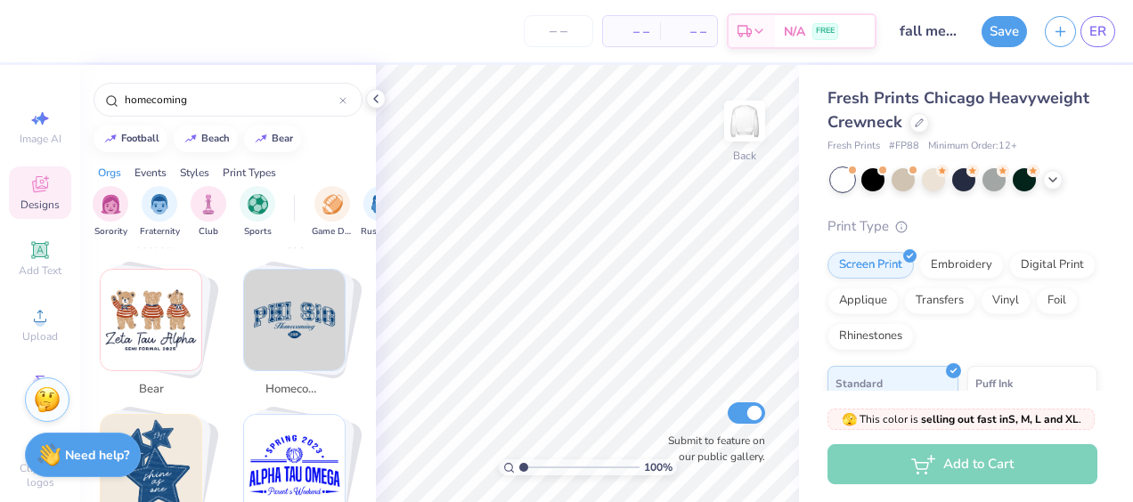
scroll to position [487, 0]
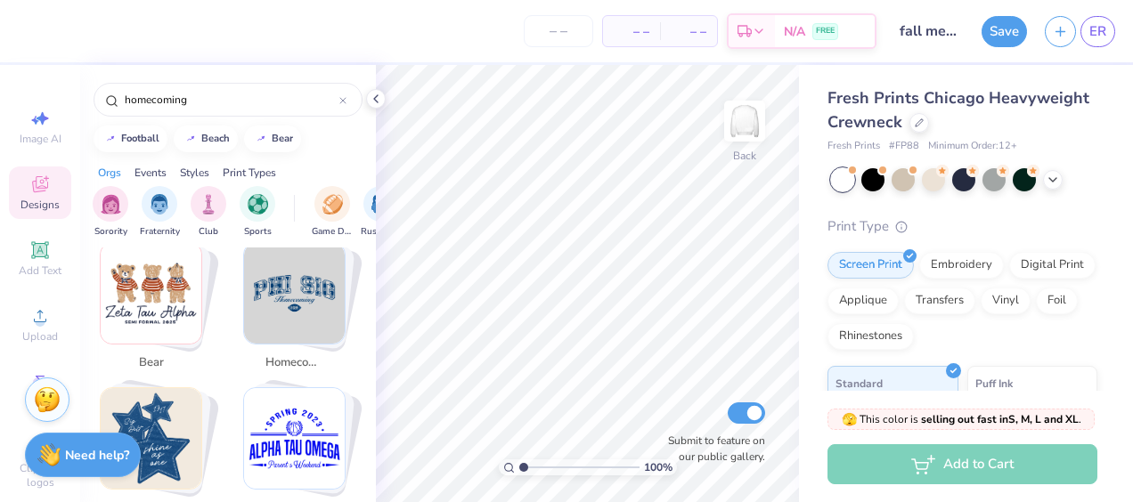
click at [309, 295] on img "Stack Card Button homecoming" at bounding box center [294, 293] width 101 height 101
click at [298, 302] on img "Stack Card Button homecoming" at bounding box center [294, 293] width 101 height 101
click at [288, 281] on img "Stack Card Button homecoming" at bounding box center [294, 293] width 101 height 101
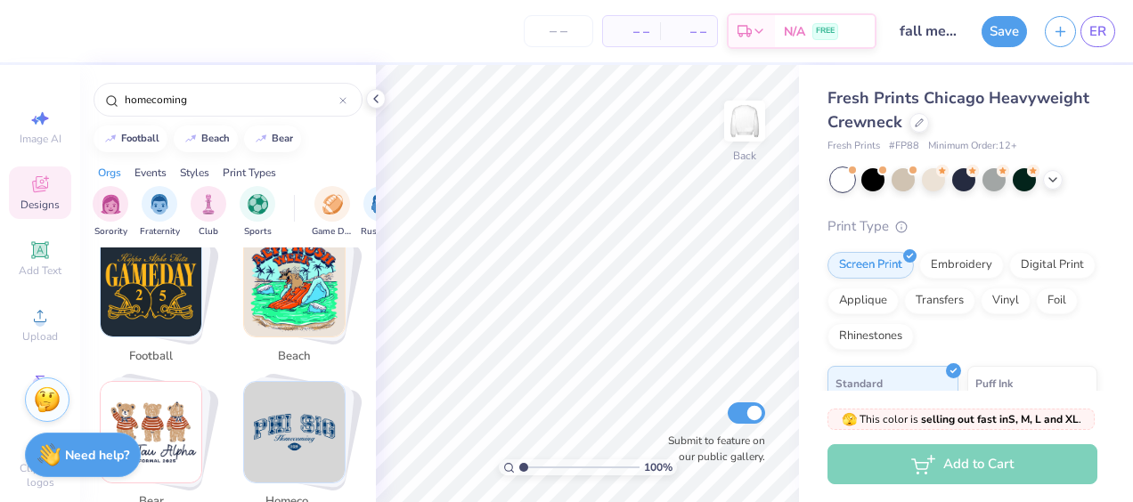
scroll to position [348, 0]
click at [281, 388] on img "Stack Card Button homecoming" at bounding box center [294, 432] width 101 height 101
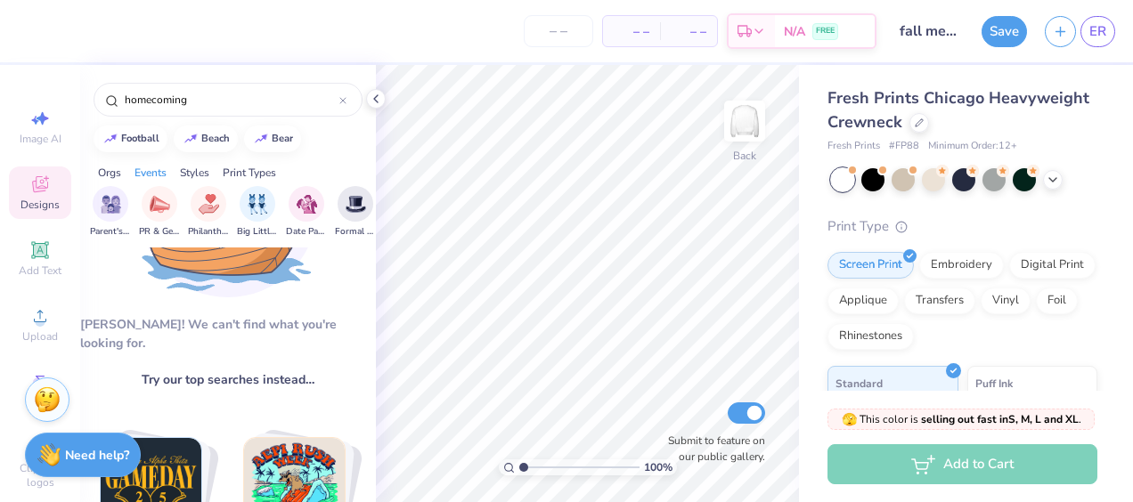
scroll to position [122, 0]
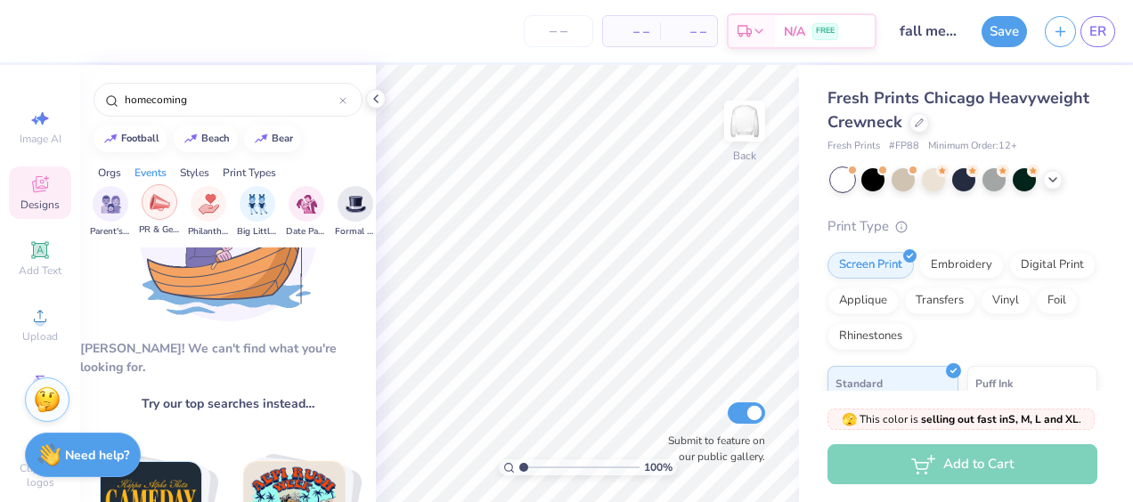
click at [150, 195] on img "filter for PR & General" at bounding box center [160, 202] width 20 height 20
click at [339, 103] on icon at bounding box center [342, 100] width 7 height 7
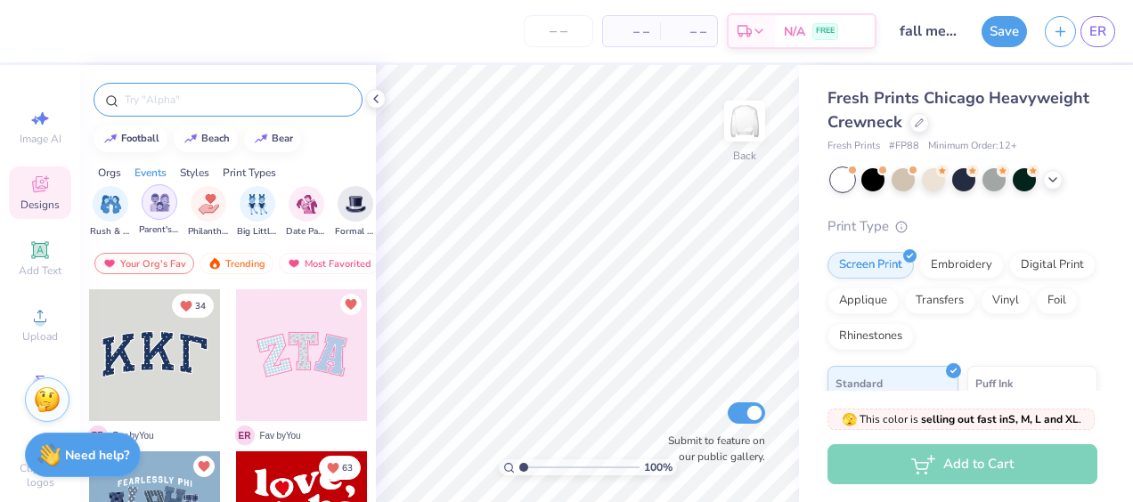
click at [150, 207] on img "filter for Parent's Weekend" at bounding box center [160, 202] width 20 height 20
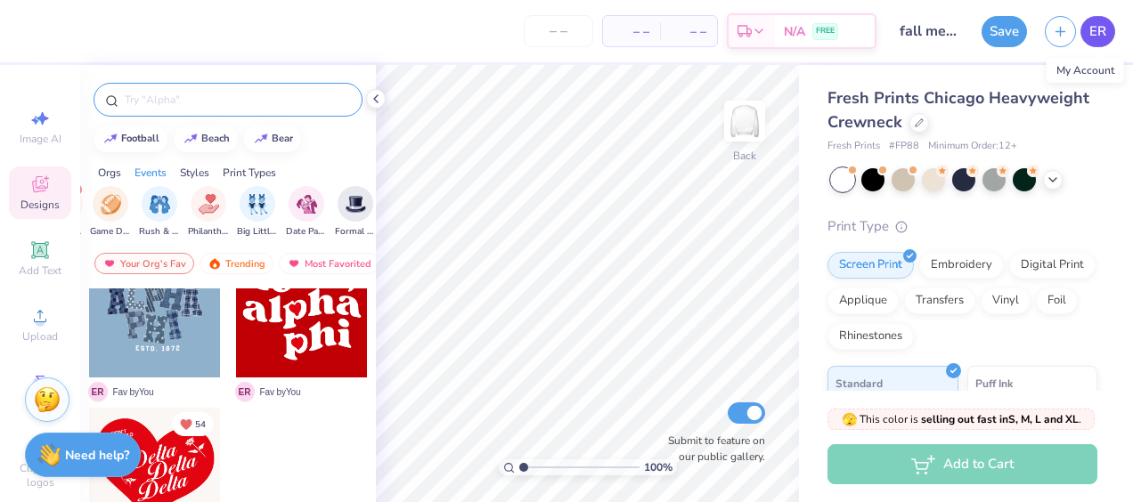
click at [1098, 33] on span "ER" at bounding box center [1097, 31] width 17 height 20
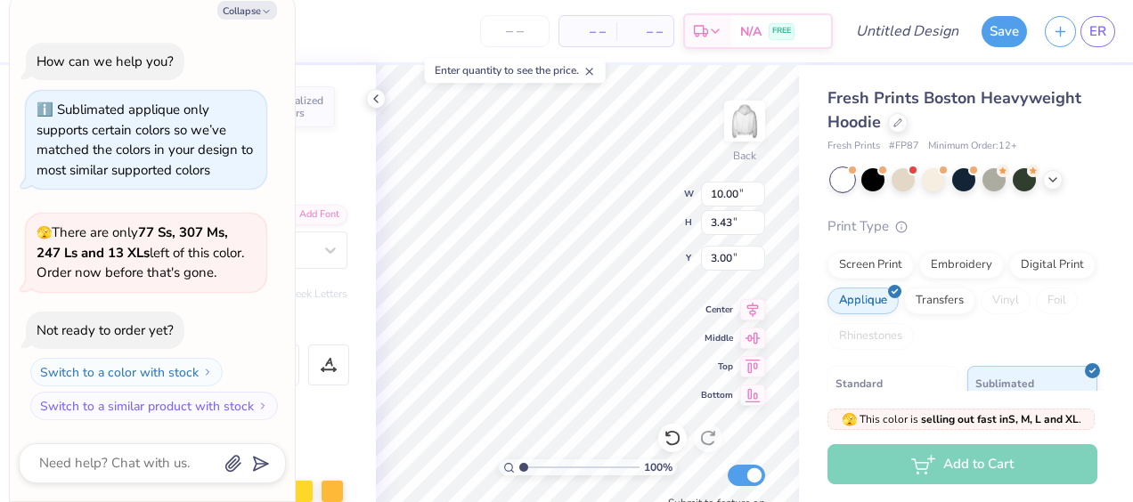
scroll to position [14, 2]
type textarea "x"
type textarea "1"
type textarea "x"
type textarea "19"
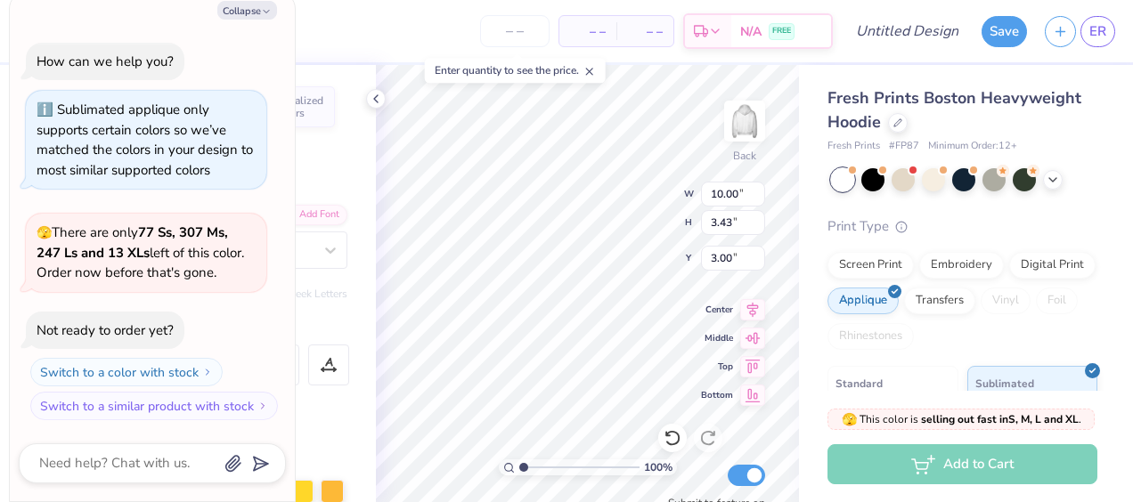
type textarea "x"
type textarea "190"
type textarea "x"
type textarea "1902"
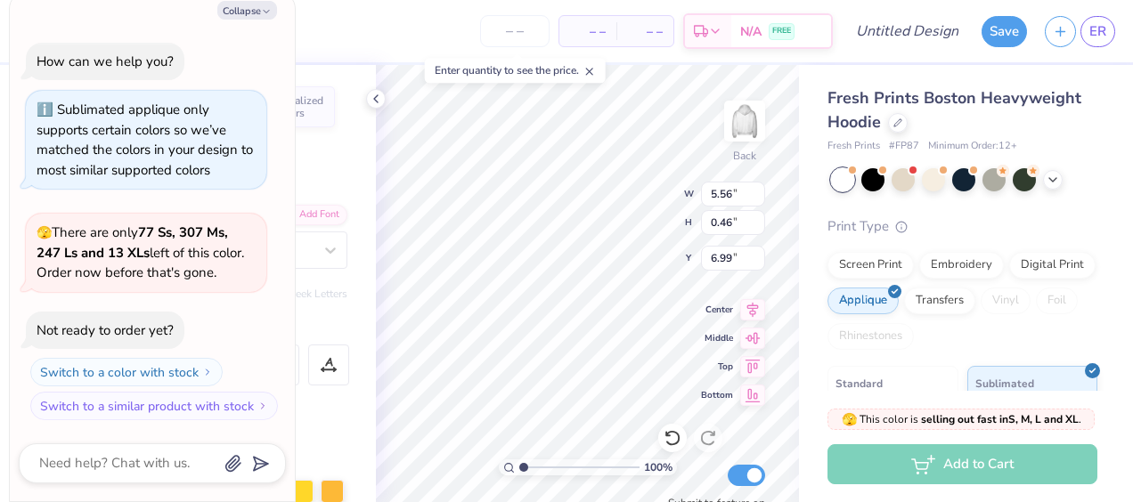
type textarea "x"
type textarea "G"
type textarea "x"
type textarea "S"
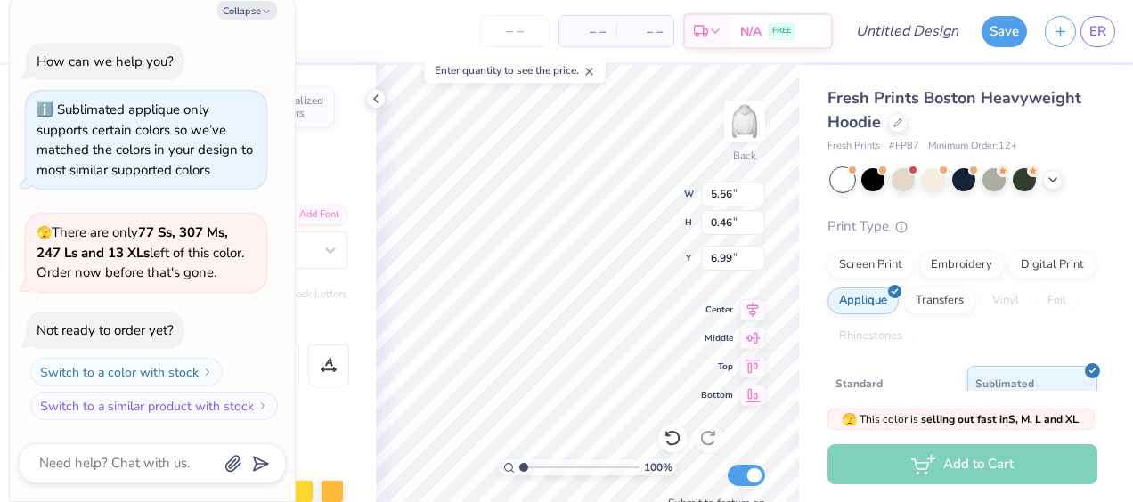
type textarea "x"
type textarea "SU"
type textarea "x"
type textarea "SU"
type textarea "x"
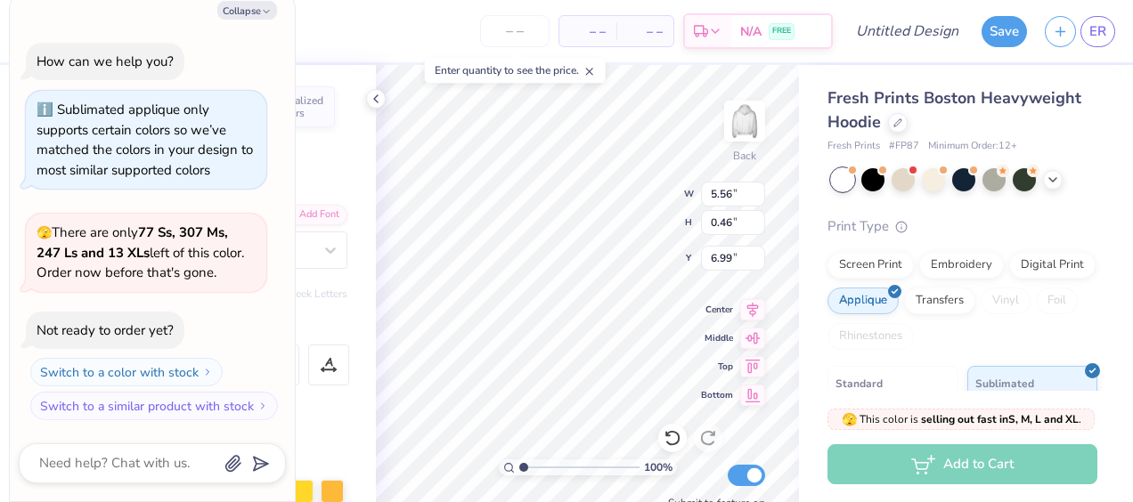
type textarea "SU"
type textarea "x"
type textarea "SUS"
type textarea "x"
type textarea "SUSQ"
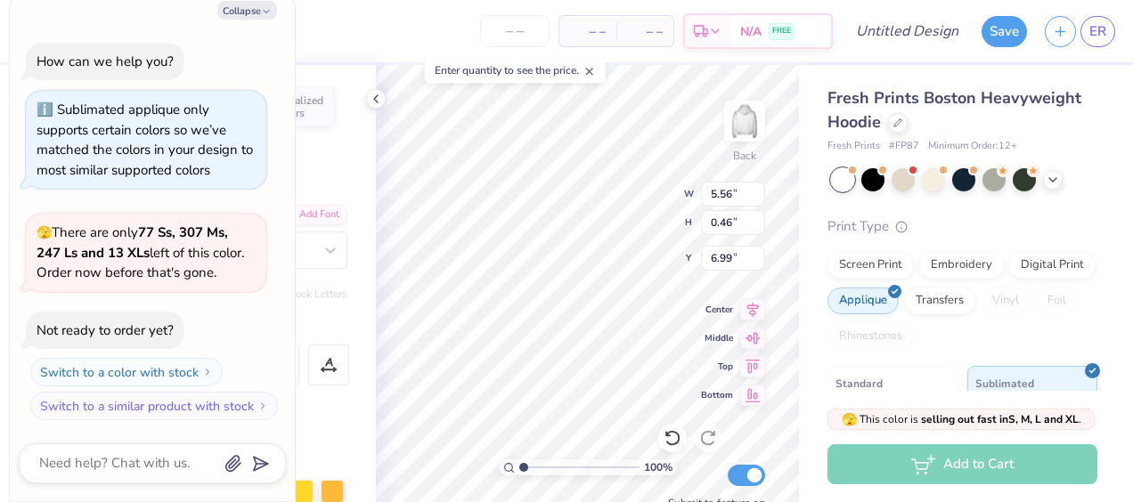
type textarea "x"
type textarea "SUSQU"
type textarea "x"
type textarea "SUSQUE"
type textarea "x"
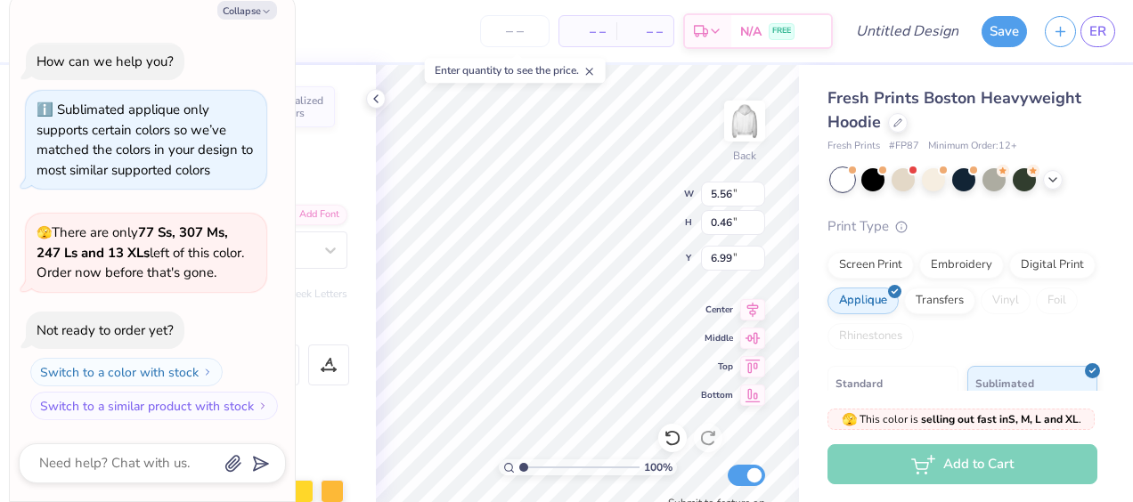
type textarea "SUSQUEH"
type textarea "x"
type textarea "SUSQUEHAN"
type textarea "x"
type textarea "SUSQUEHANNA"
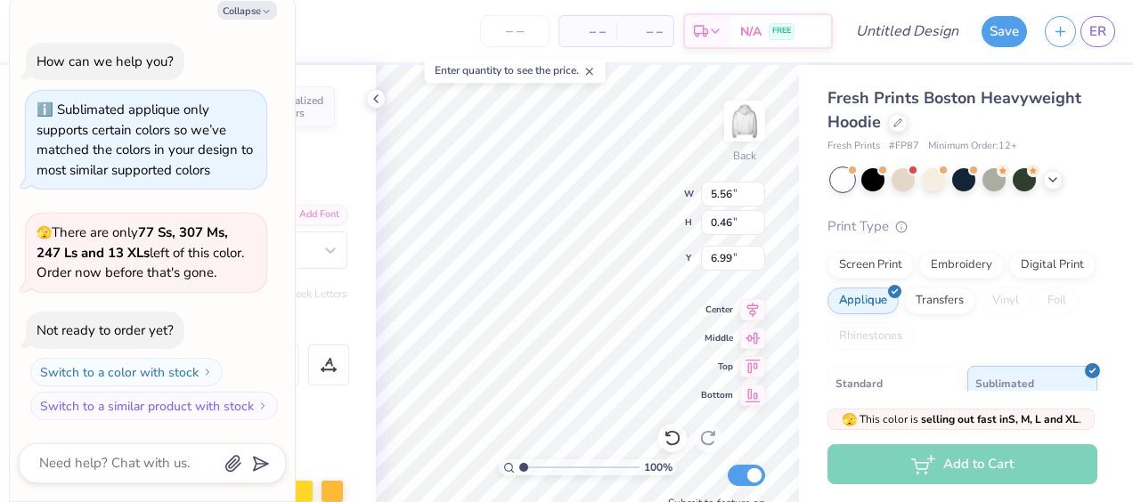
type textarea "x"
type textarea "SUSQUEHANNA"
type textarea "x"
type textarea "SUSQUEHANNA PA"
type textarea "x"
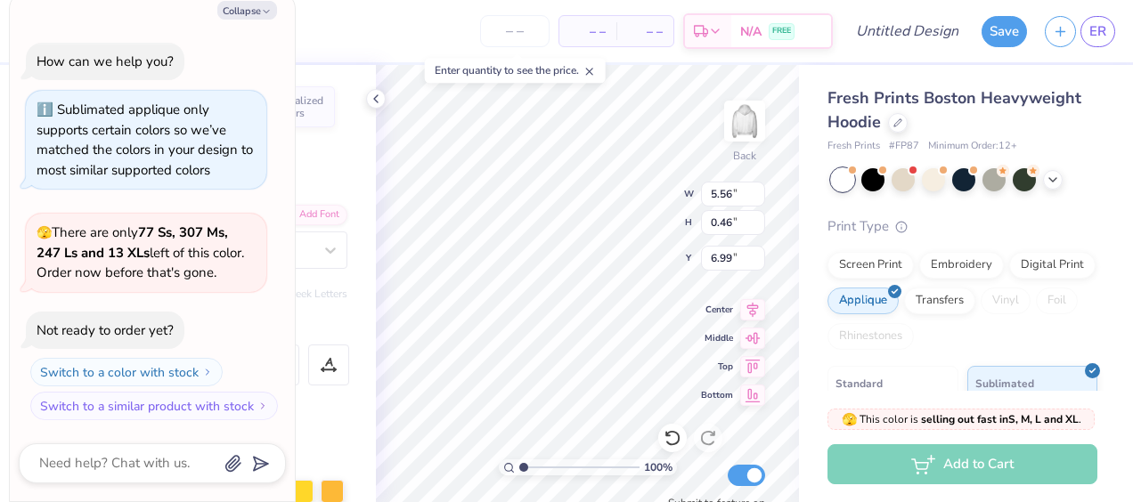
type textarea "SUSQUEHANNA PAN"
type textarea "x"
type textarea "SUSQUEHANNA PANH"
type textarea "x"
type textarea "SUSQUEHANNA PANHE"
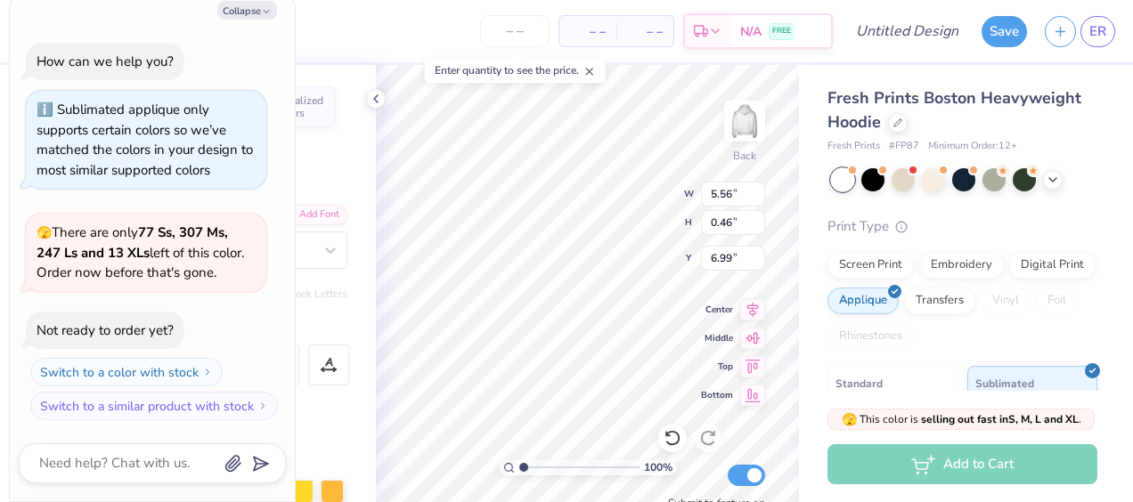
type textarea "x"
type textarea "SUSQUEHANNA PANHEL"
type textarea "x"
type textarea "SUSQUEHANNA PANHELLE"
type textarea "x"
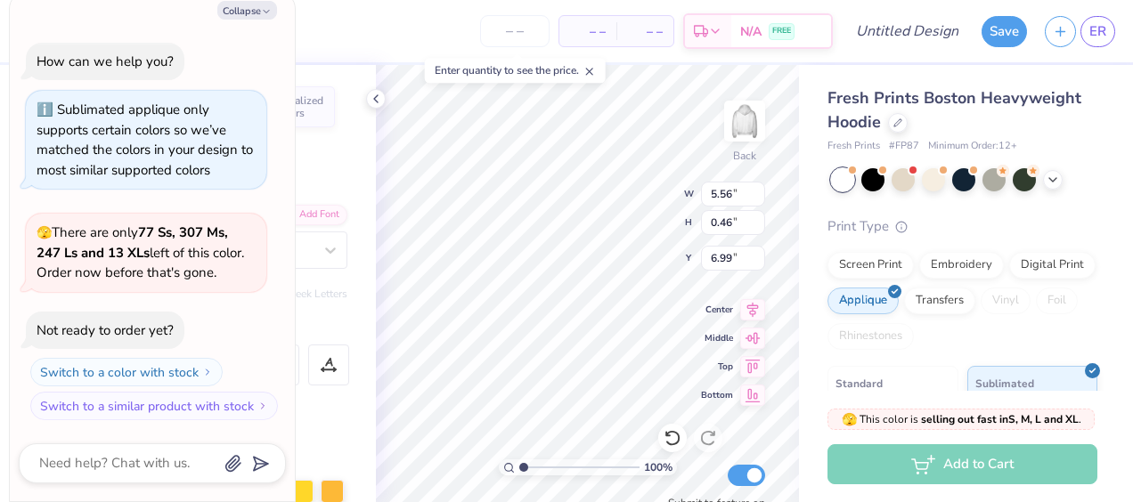
type textarea "SUSQUEHANNA PANHELLEN"
type textarea "x"
type textarea "SUSQUEHANNA PANHELLENIC"
type textarea "x"
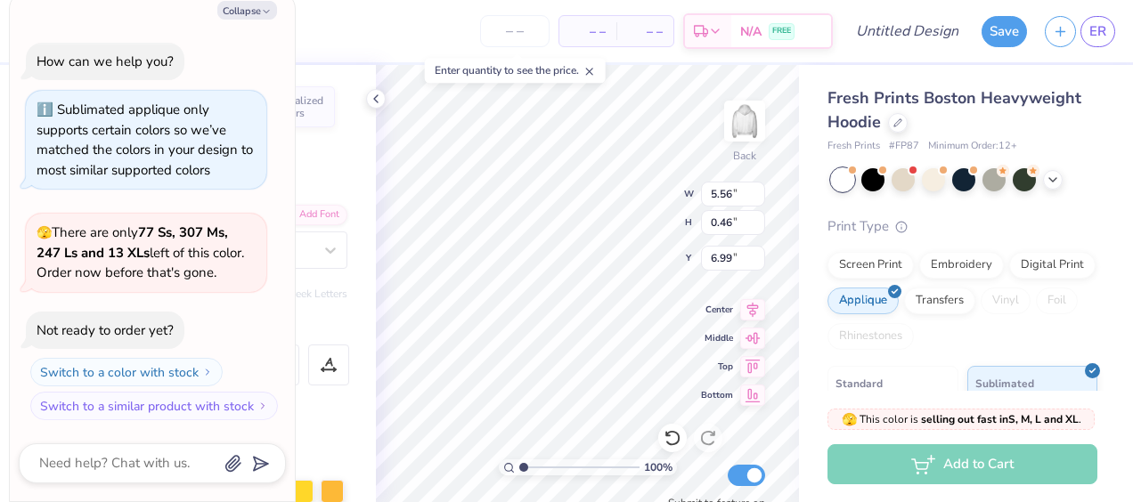
type textarea "SUSQUEHANNA PANHELLENIC"
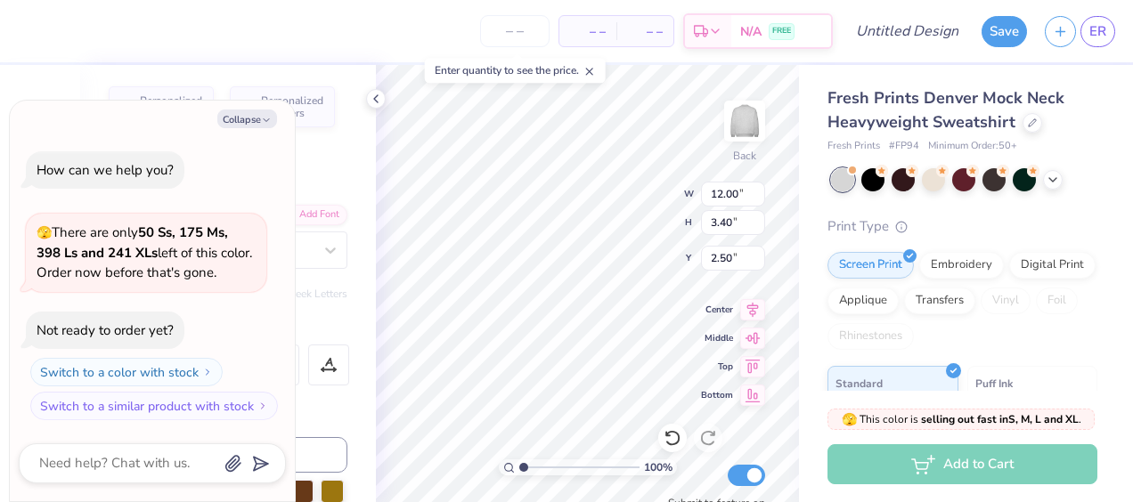
scroll to position [14, 2]
type textarea "x"
type textarea "G"
type textarea "x"
type textarea "Su"
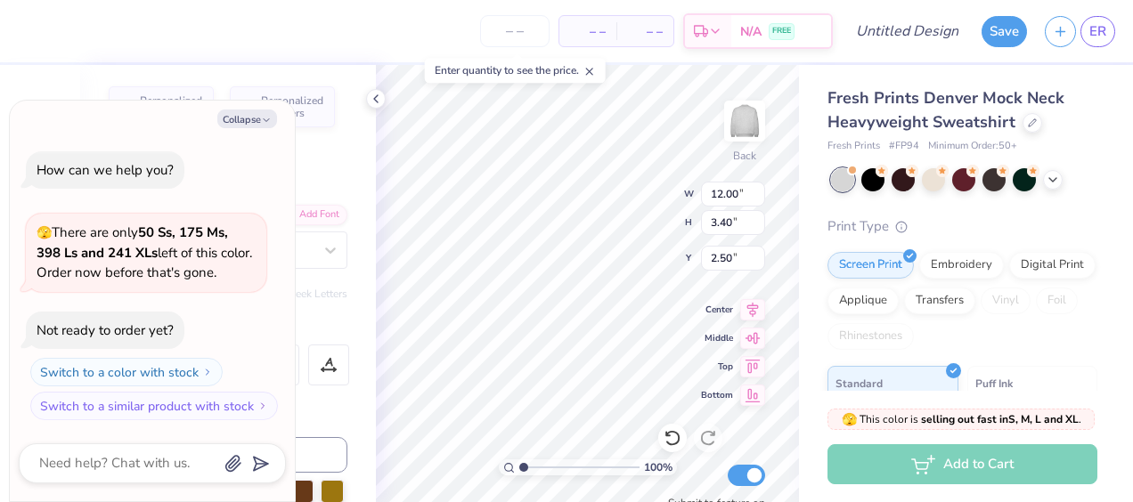
type textarea "x"
type textarea "Sus"
type textarea "x"
type textarea "Susq"
type textarea "x"
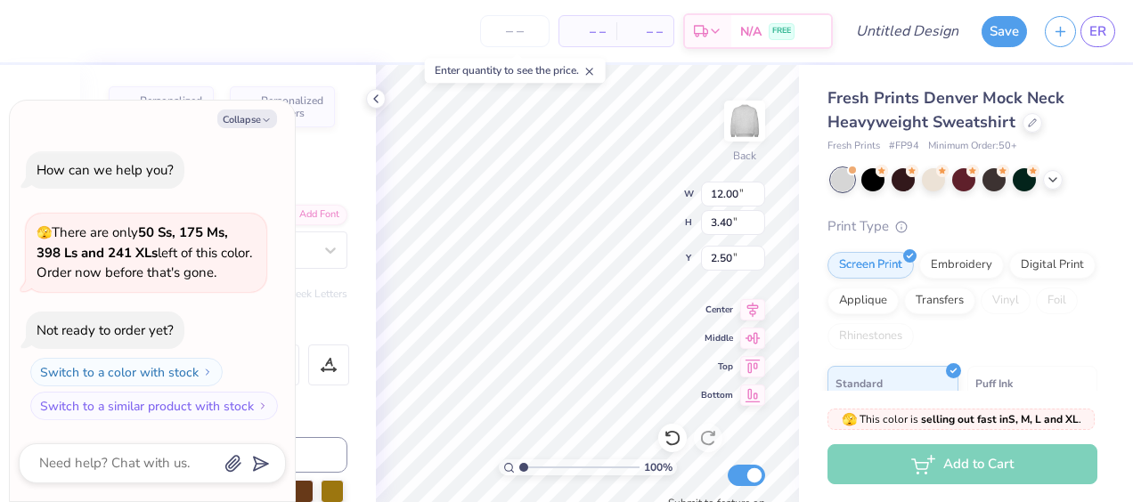
type textarea "Susque"
type textarea "x"
type textarea "Susqueh"
type textarea "x"
type textarea "Susqueha"
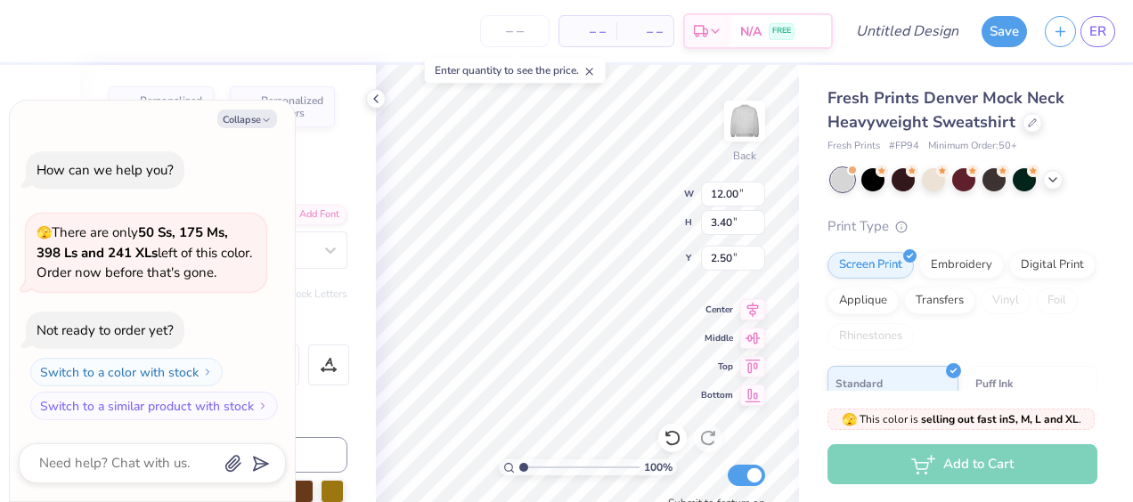
type textarea "x"
type textarea "Susquehan"
type textarea "x"
type textarea "Susquehann"
type textarea "x"
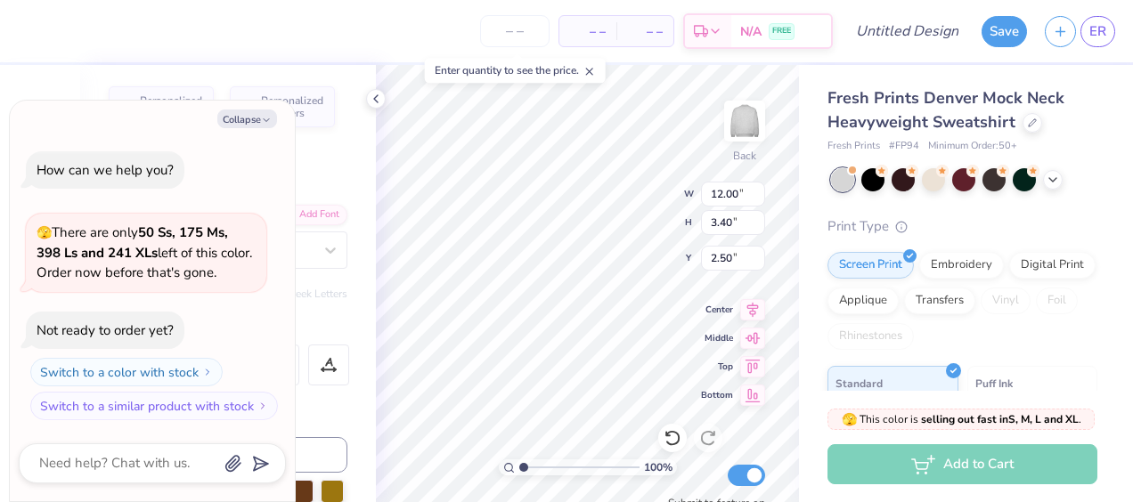
type textarea "Susquehanna"
type textarea "x"
type textarea "Susquehanna"
type textarea "x"
type textarea "Susquehanna P"
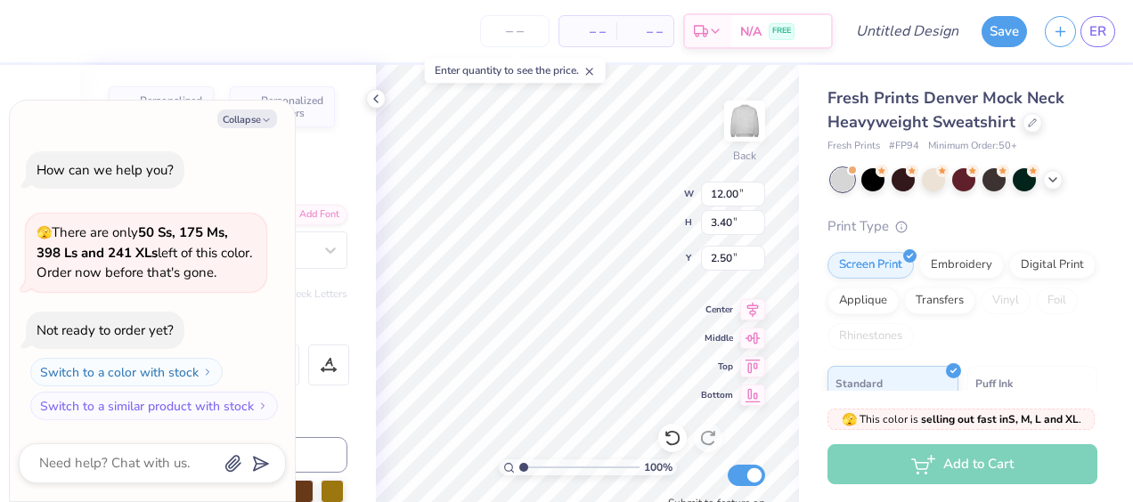
type textarea "x"
type textarea "Susquehanna Pa"
type textarea "x"
type textarea "Susquehanna Pan"
type textarea "x"
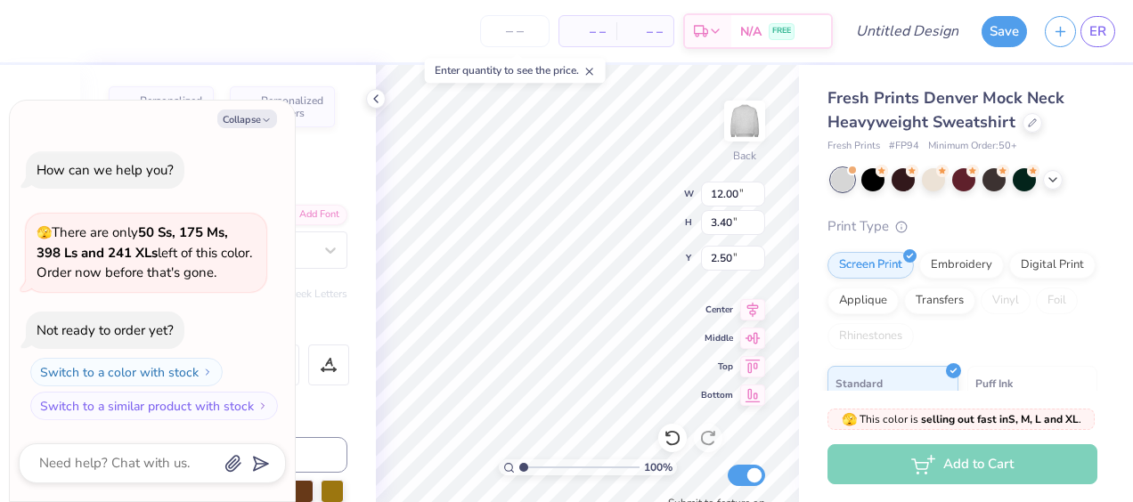
type textarea "Susquehanna Panh"
type textarea "x"
type textarea "Susquehanna Panhe"
type textarea "x"
type textarea "Susquehanna Panhel"
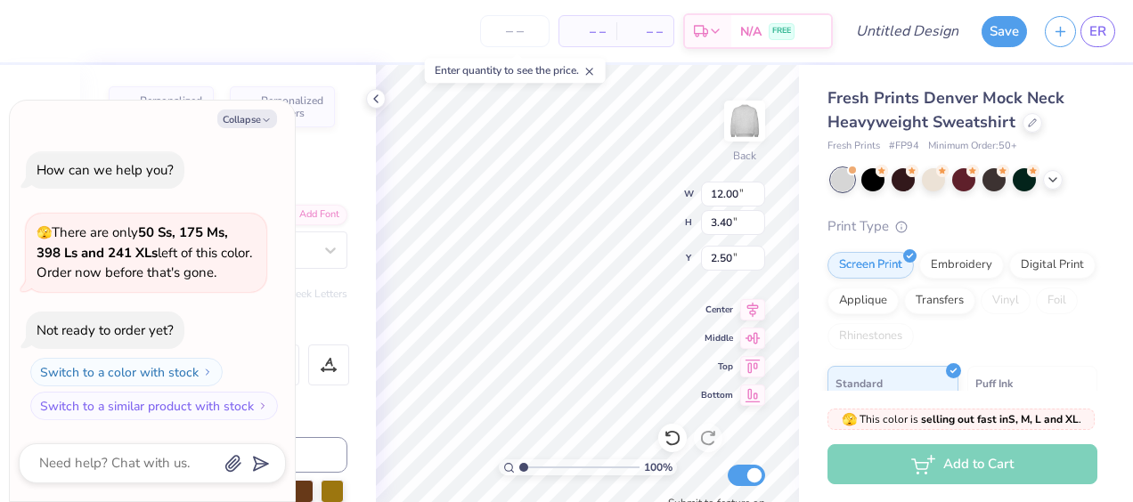
type textarea "x"
type textarea "Susquehanna Panhelle"
type textarea "x"
type textarea "Susquehanna Panhellen"
type textarea "x"
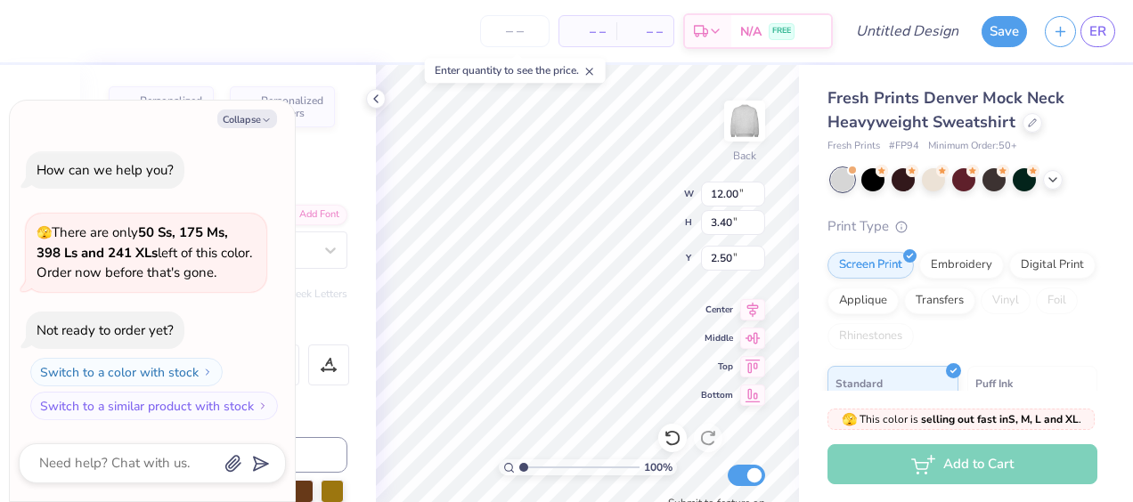
type textarea "Susquehanna Panhellenic"
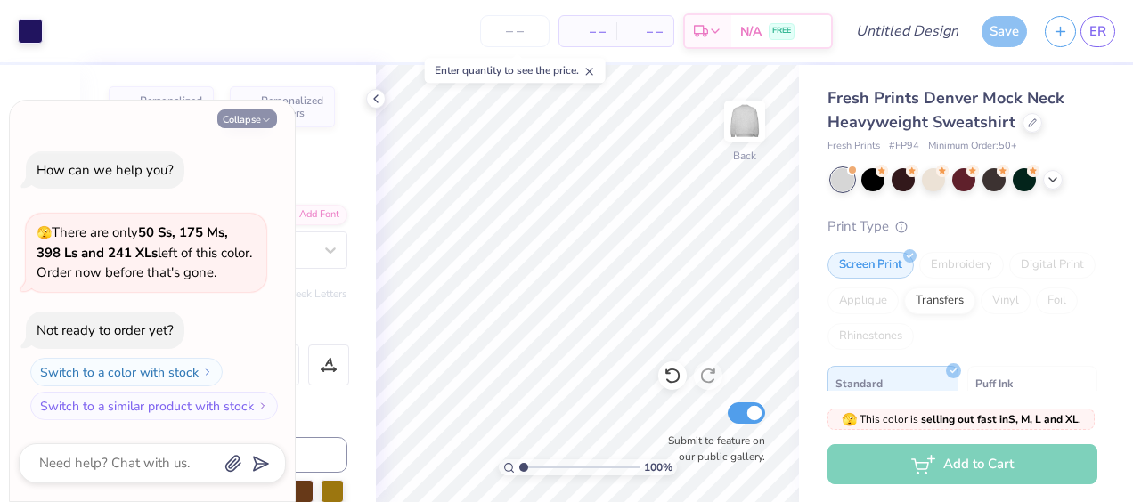
click at [274, 121] on button "Collapse" at bounding box center [247, 119] width 60 height 19
type textarea "x"
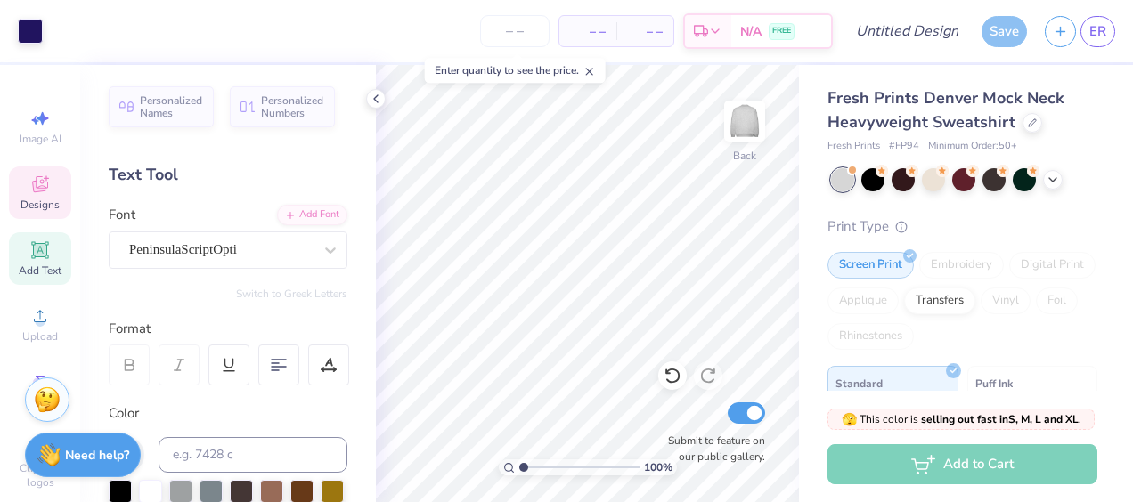
click at [45, 183] on div "Designs" at bounding box center [40, 192] width 62 height 53
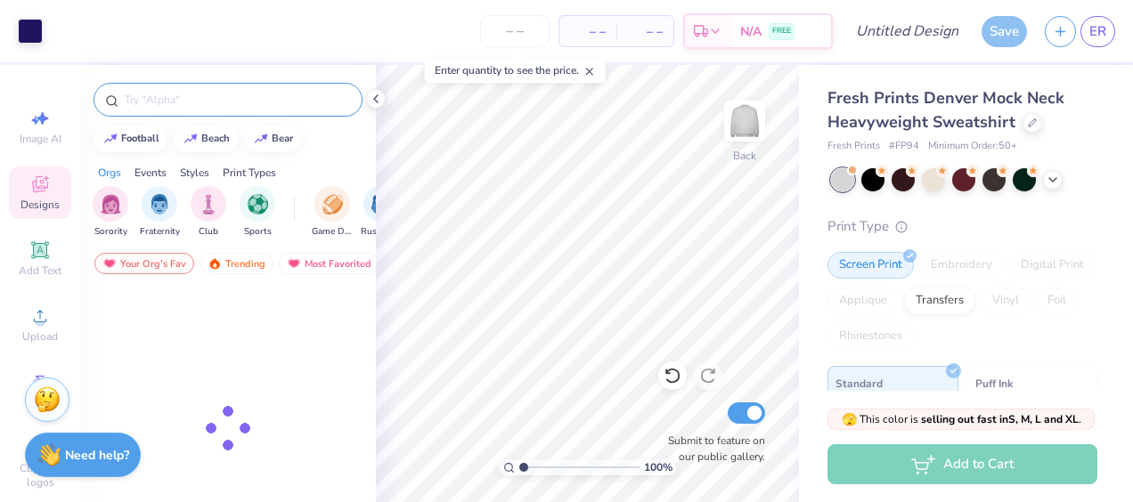
click at [169, 95] on input "text" at bounding box center [237, 100] width 228 height 18
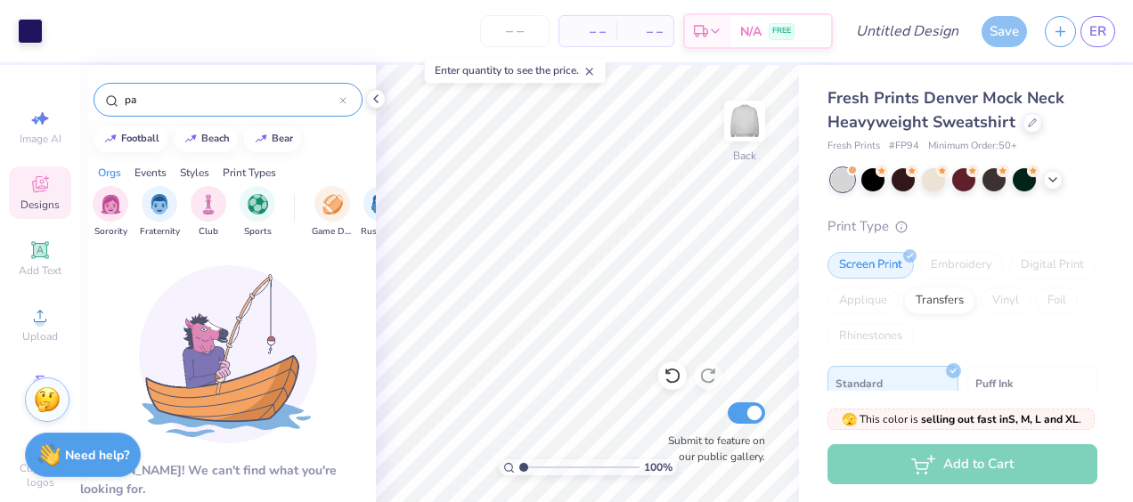
type input "p"
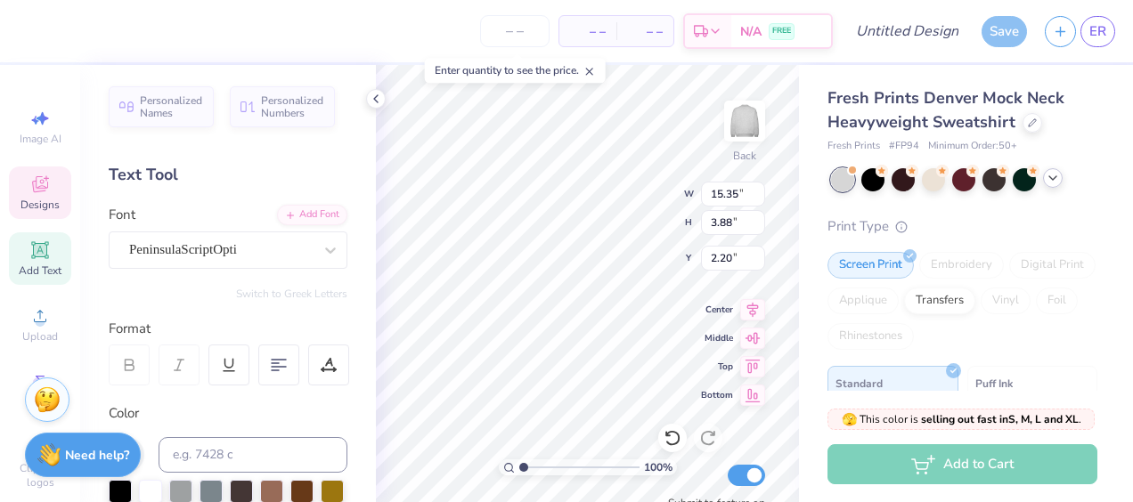
click at [1053, 179] on icon at bounding box center [1052, 178] width 14 height 14
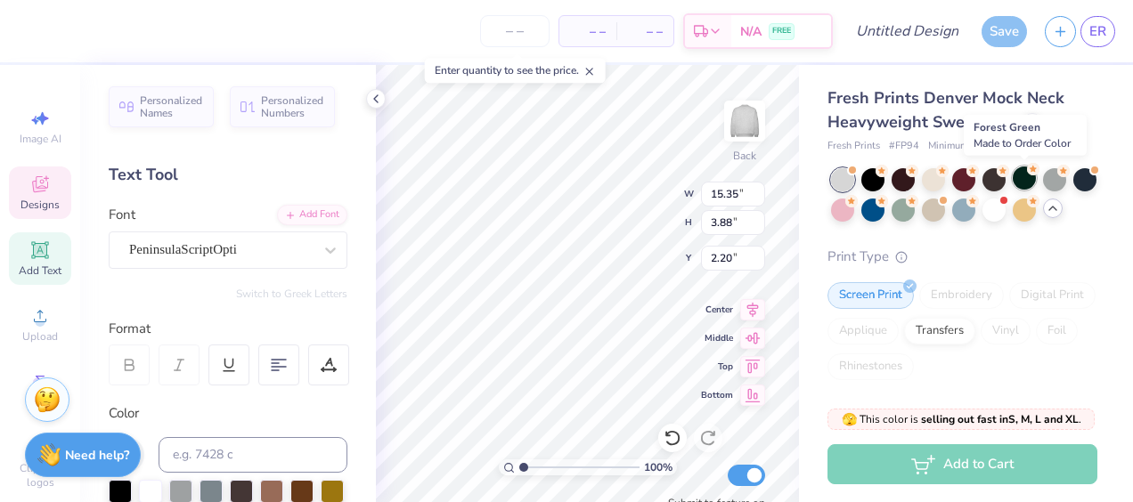
click at [1025, 178] on div at bounding box center [1023, 177] width 23 height 23
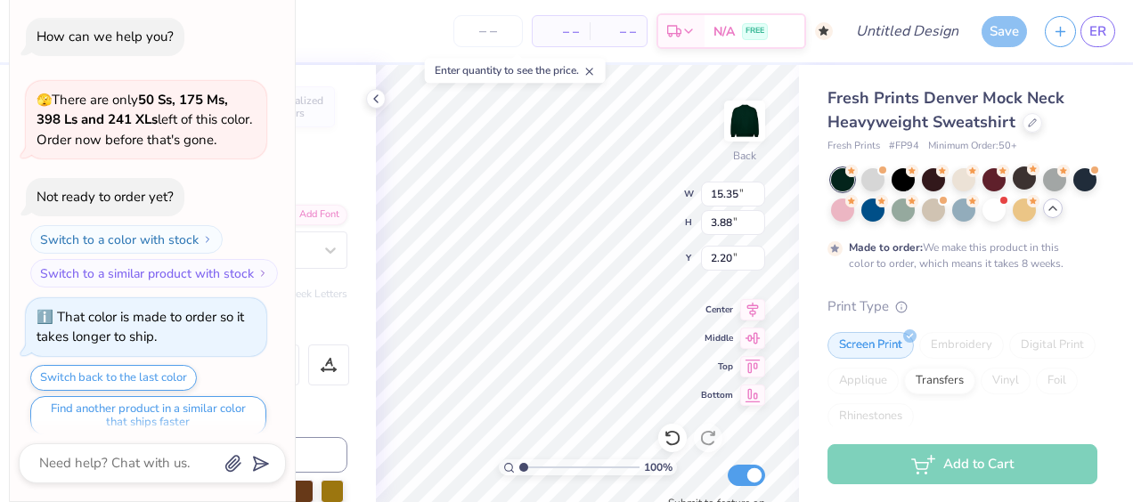
scroll to position [12, 0]
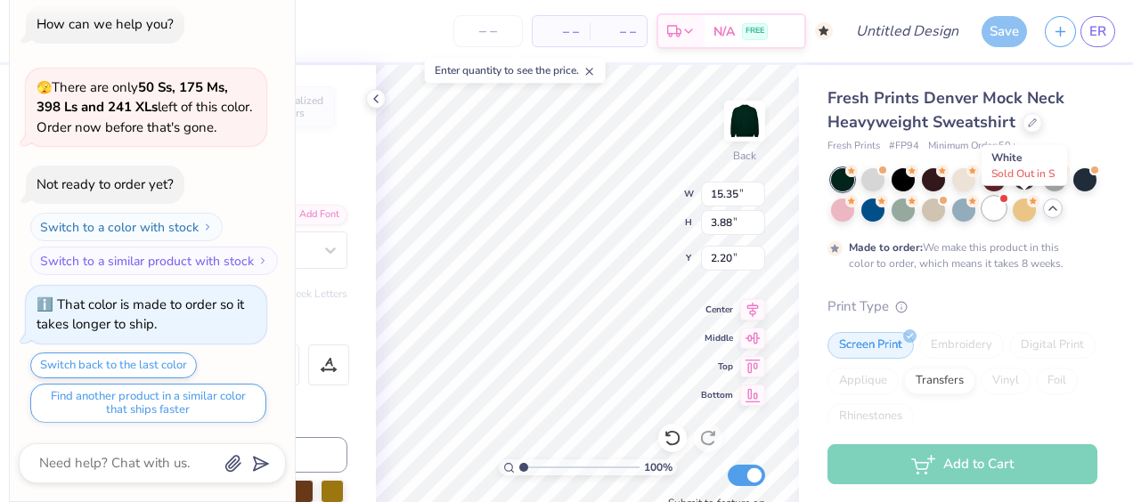
click at [1005, 211] on div at bounding box center [993, 208] width 23 height 23
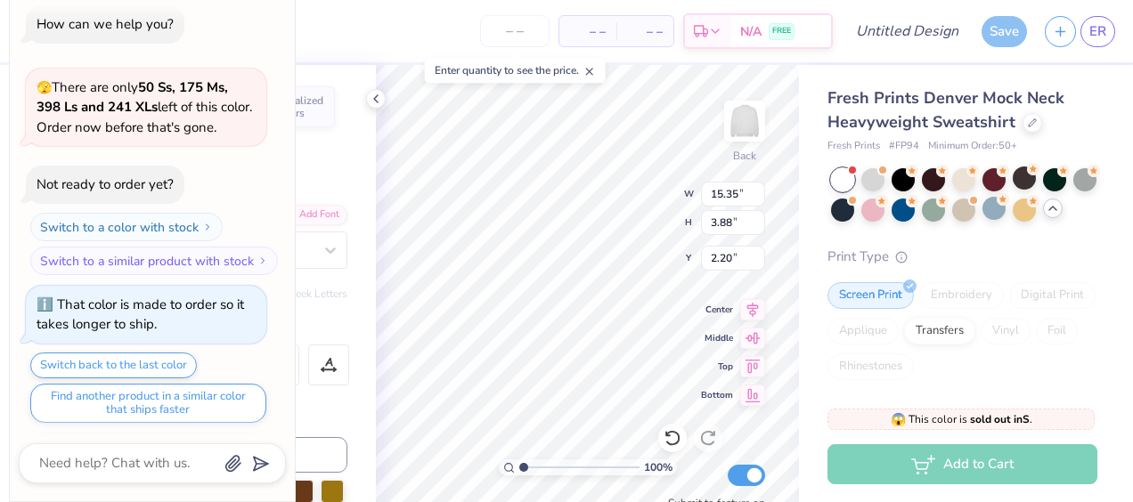
scroll to position [353, 0]
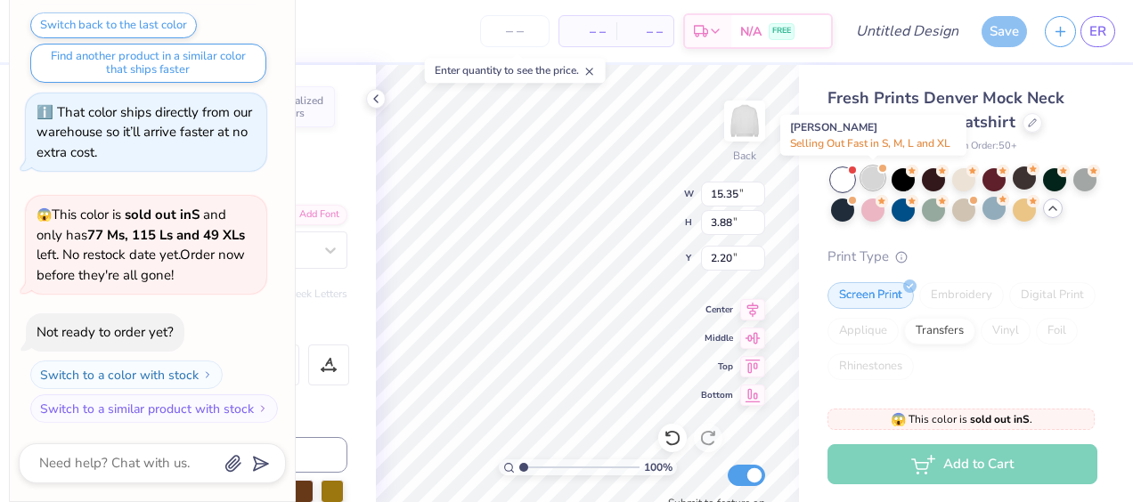
click at [873, 181] on div at bounding box center [872, 177] width 23 height 23
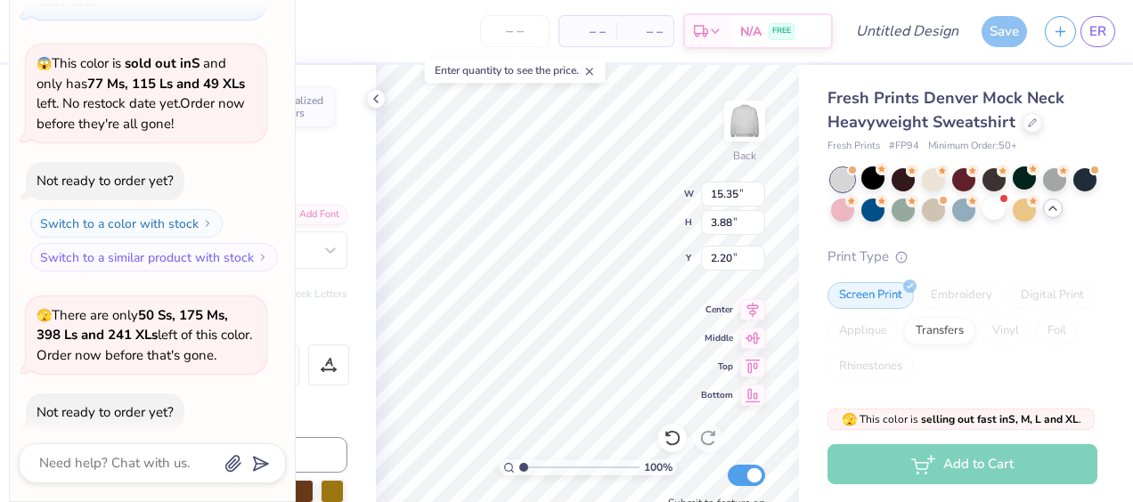
scroll to position [584, 0]
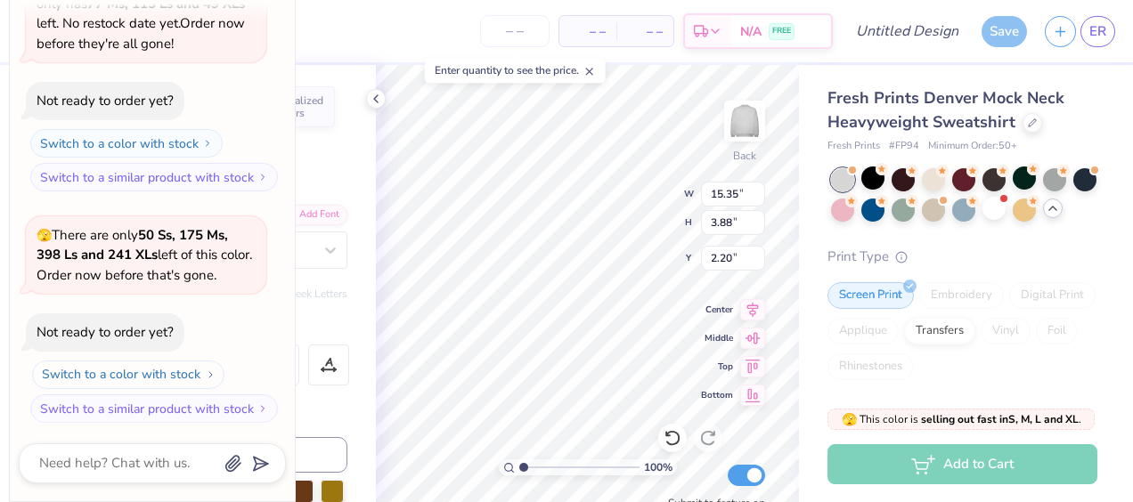
click at [157, 372] on button "Switch to a color with stock" at bounding box center [128, 375] width 192 height 28
type textarea "x"
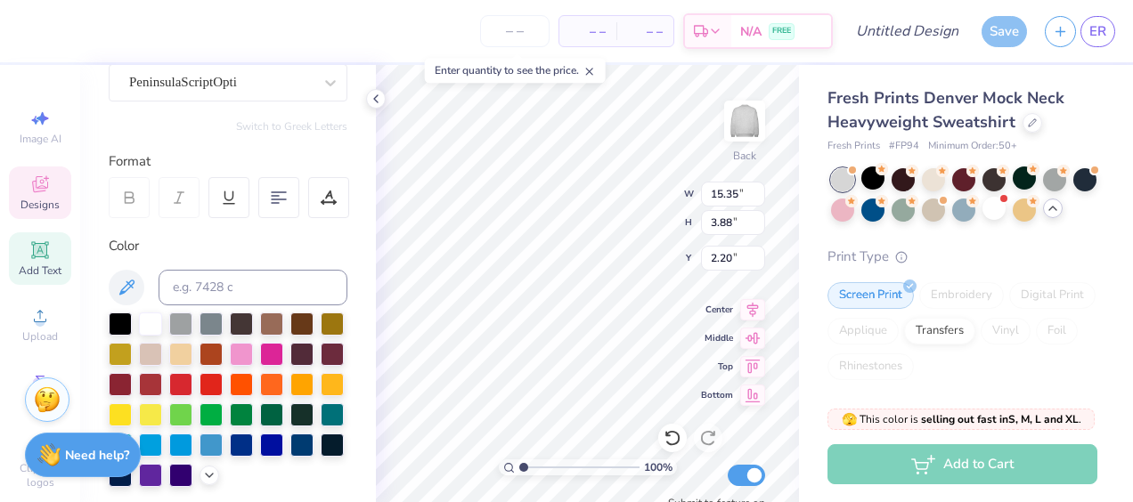
scroll to position [168, 0]
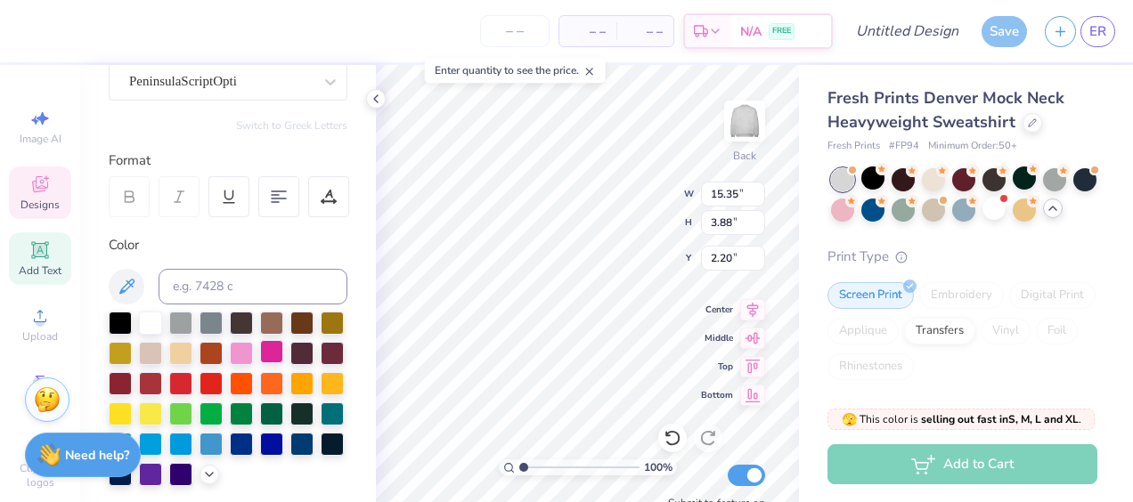
click at [283, 361] on div at bounding box center [271, 351] width 23 height 23
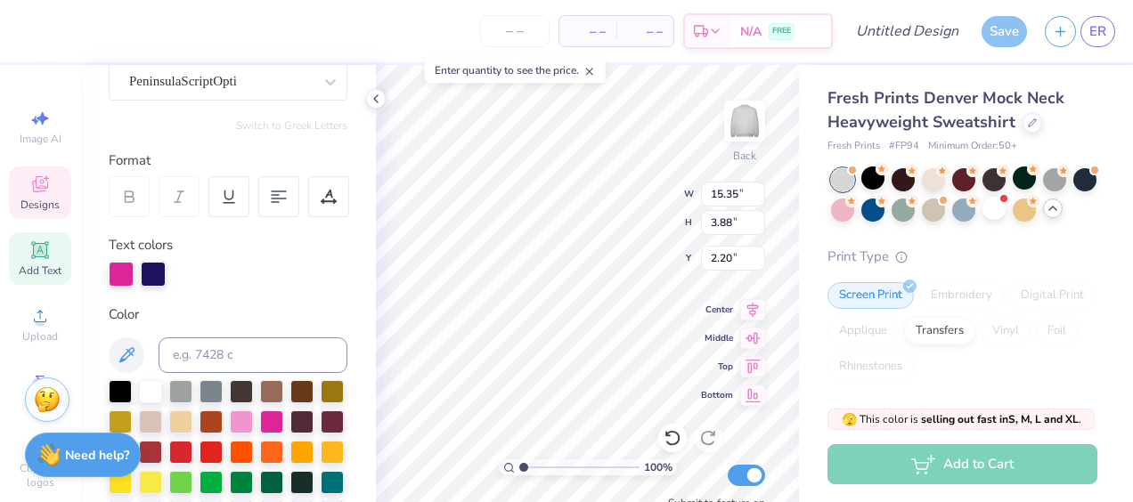
scroll to position [236, 0]
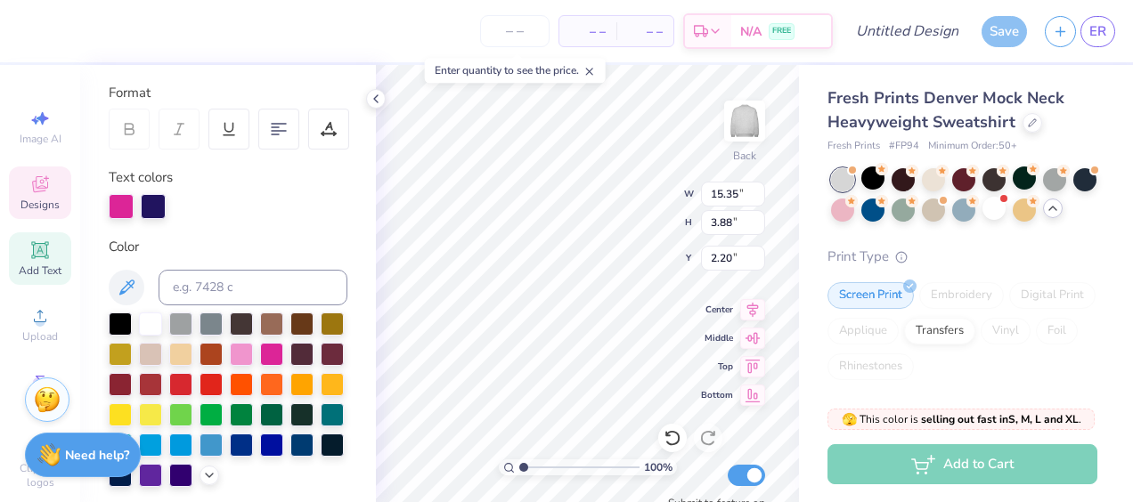
click at [150, 208] on div at bounding box center [153, 206] width 25 height 25
click at [286, 227] on div "Personalized Names Personalized Numbers Text Tool Add Font Font PeninsulaScript…" at bounding box center [228, 283] width 296 height 437
click at [148, 207] on div at bounding box center [153, 206] width 25 height 25
click at [283, 341] on div at bounding box center [271, 352] width 23 height 23
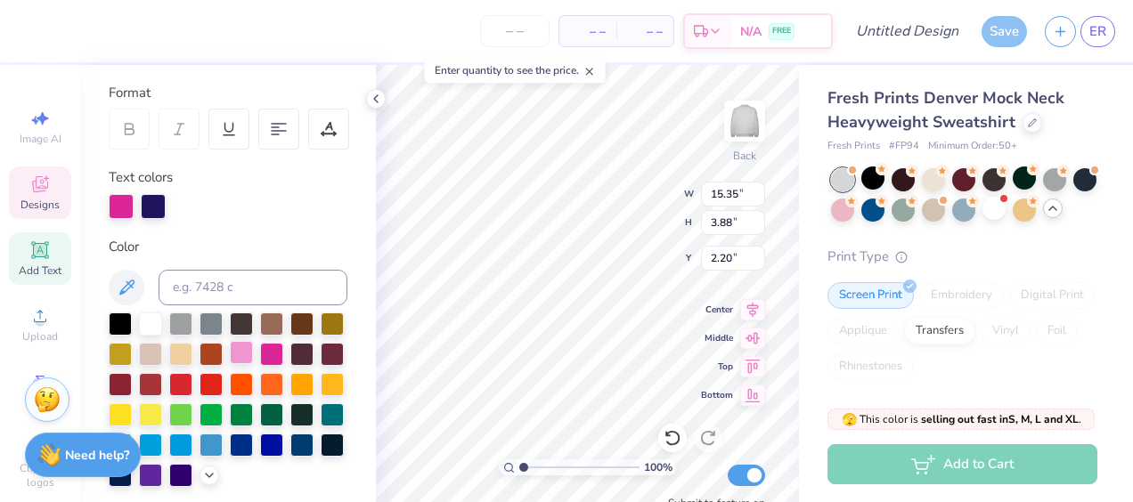
click at [253, 352] on div at bounding box center [241, 352] width 23 height 23
click at [158, 200] on div at bounding box center [153, 206] width 25 height 25
click at [155, 202] on div at bounding box center [153, 206] width 25 height 25
click at [283, 354] on div at bounding box center [271, 352] width 23 height 23
click at [153, 201] on div at bounding box center [153, 206] width 25 height 25
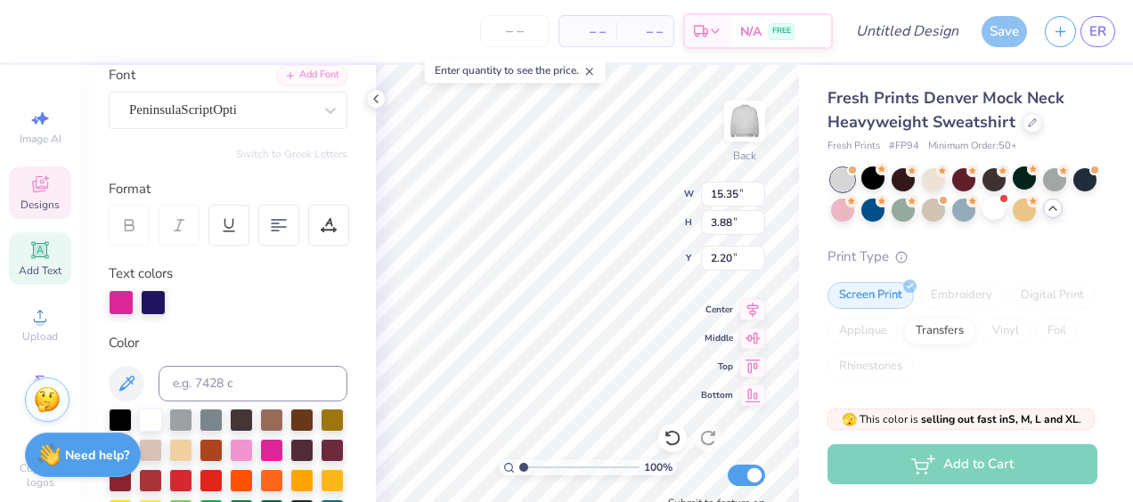
scroll to position [0, 0]
